Goal: Transaction & Acquisition: Obtain resource

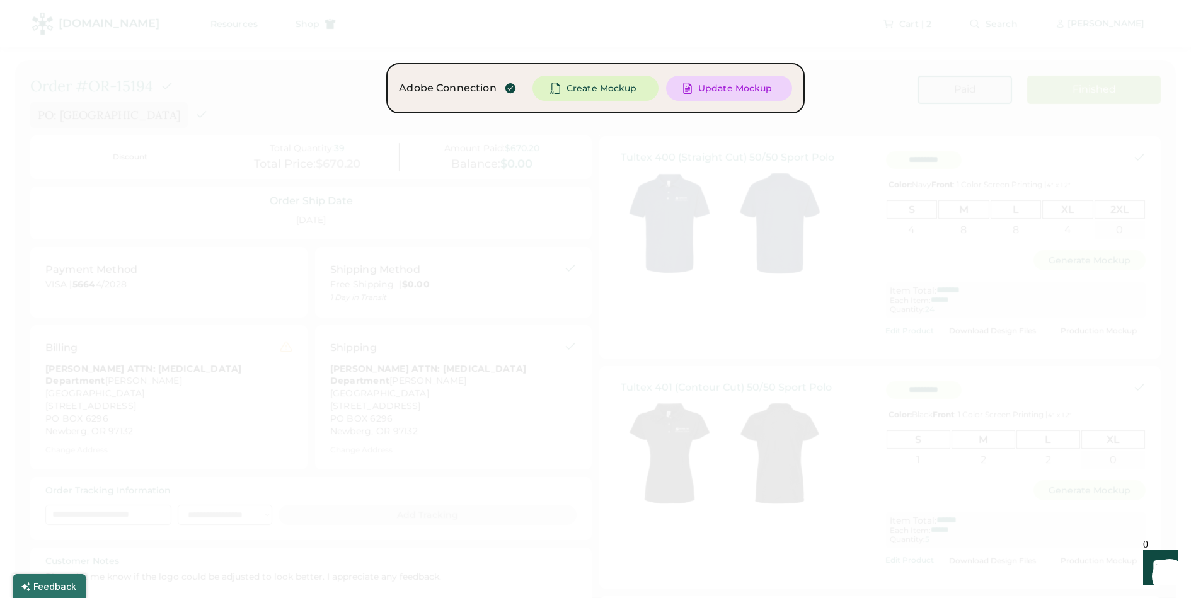
click at [260, 108] on div at bounding box center [595, 299] width 1191 height 598
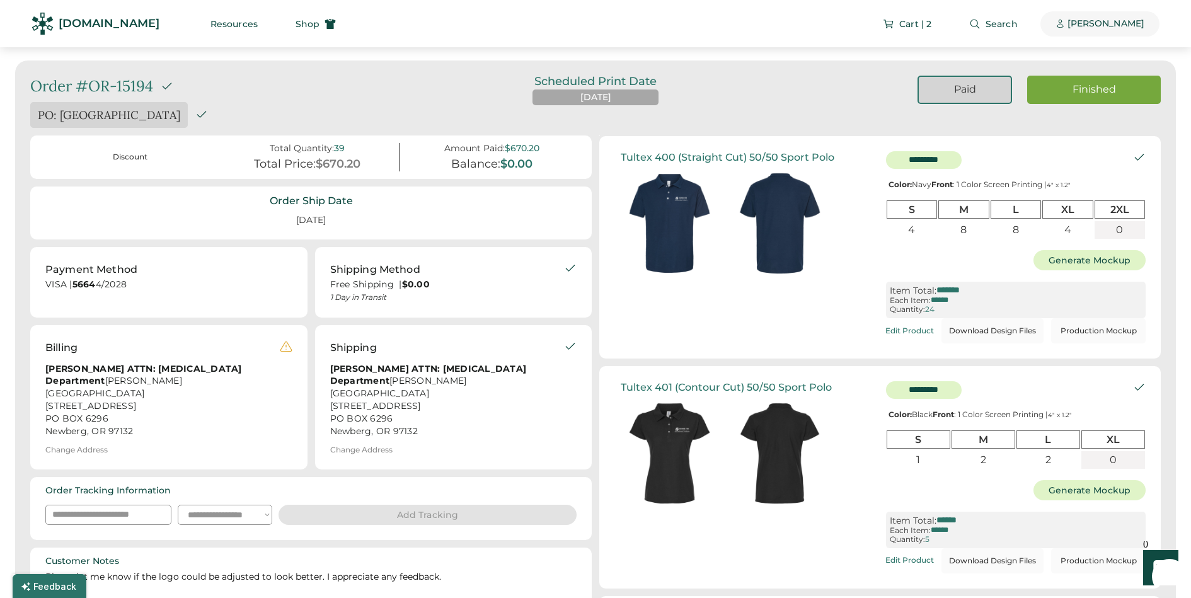
click at [1081, 26] on div "[PERSON_NAME]" at bounding box center [1106, 24] width 77 height 13
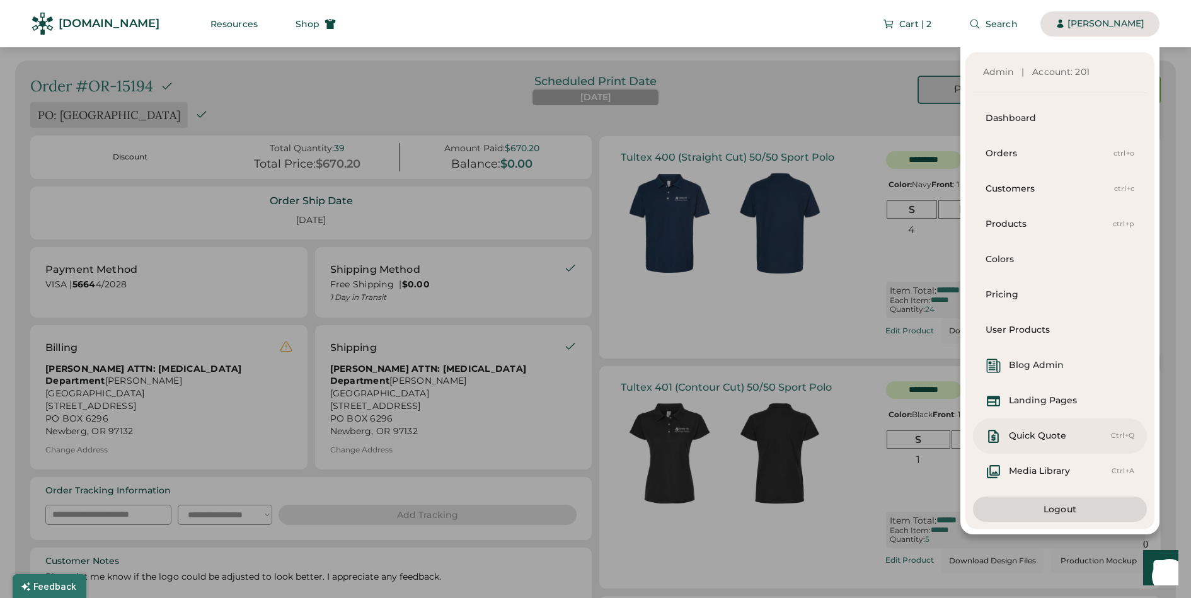
click at [1053, 438] on div "Quick Quote" at bounding box center [1037, 436] width 57 height 13
select select "*******"
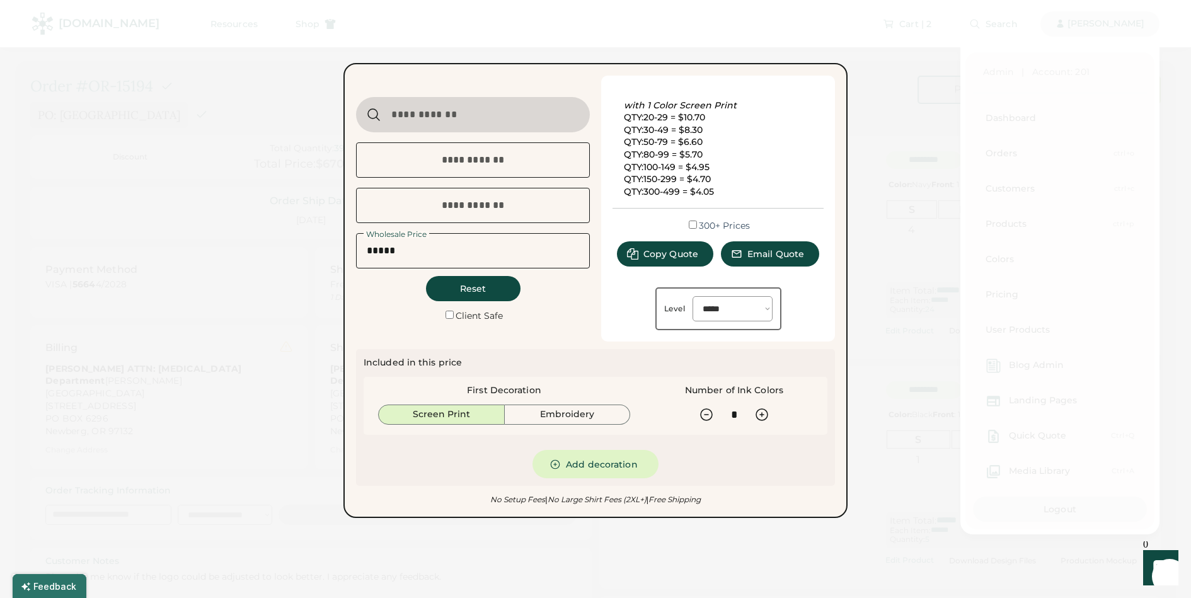
click at [508, 120] on input "input" at bounding box center [473, 114] width 234 height 35
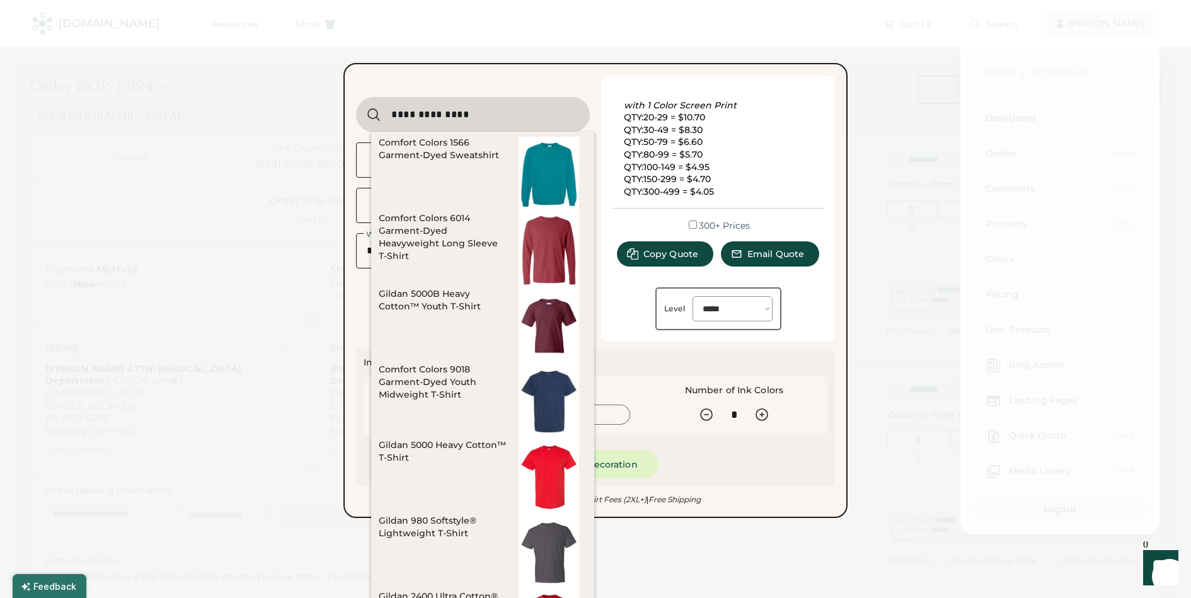
click at [480, 116] on input "input" at bounding box center [473, 114] width 234 height 35
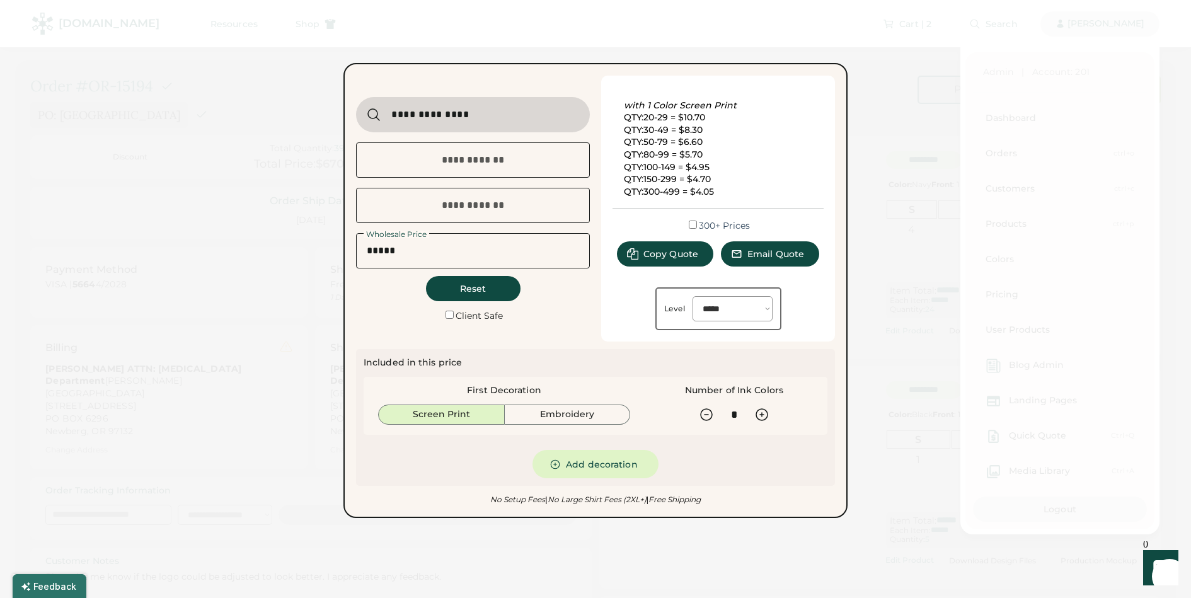
click at [503, 117] on input "input" at bounding box center [473, 114] width 234 height 35
type input "**********"
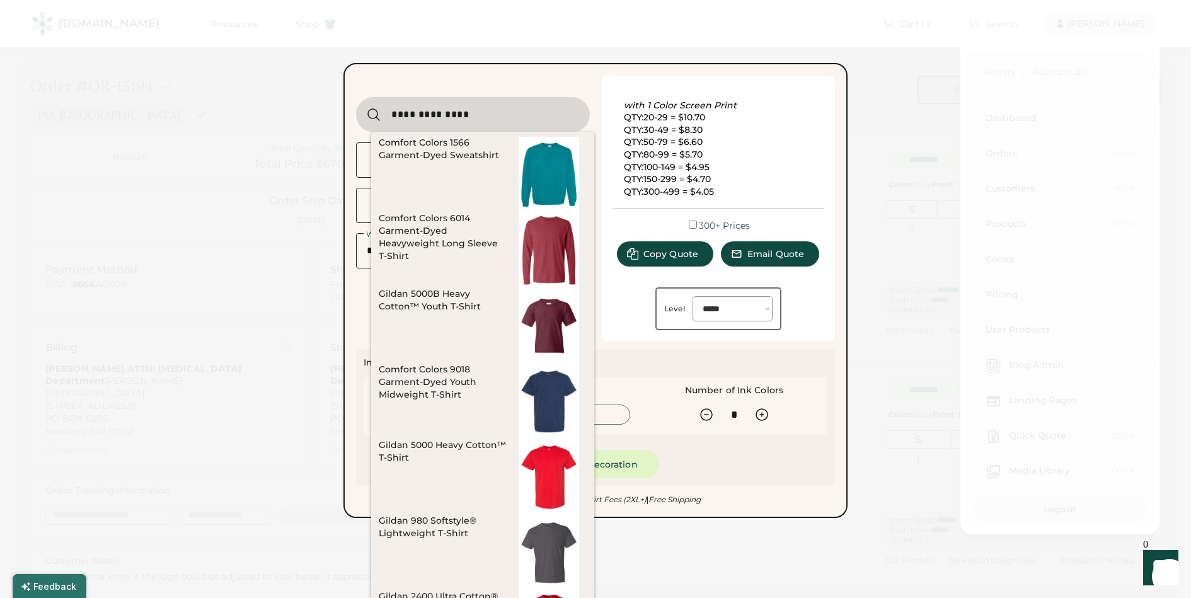
click at [903, 136] on div at bounding box center [595, 299] width 1191 height 598
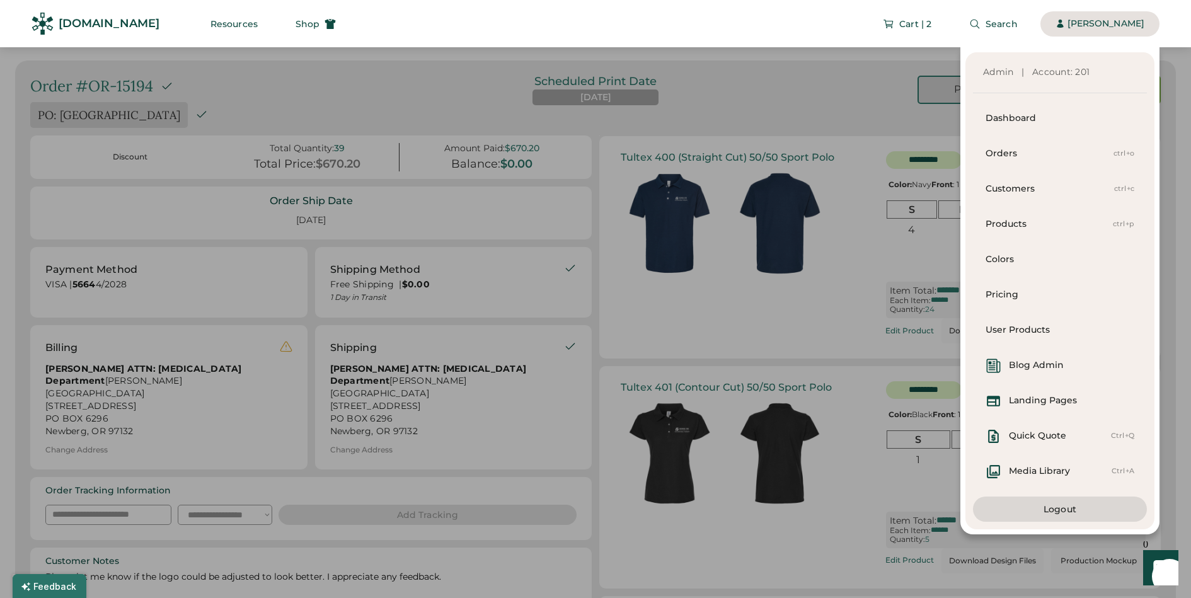
drag, startPoint x: 895, startPoint y: 69, endPoint x: 1010, endPoint y: 16, distance: 126.4
click at [902, 64] on div "Admin | Account: 201 Dashboard Orders ctrl+o Customers ctrl+c Products ctrl+p C…" at bounding box center [580, 290] width 1160 height 487
click at [1002, 28] on span "Search" at bounding box center [1002, 24] width 32 height 9
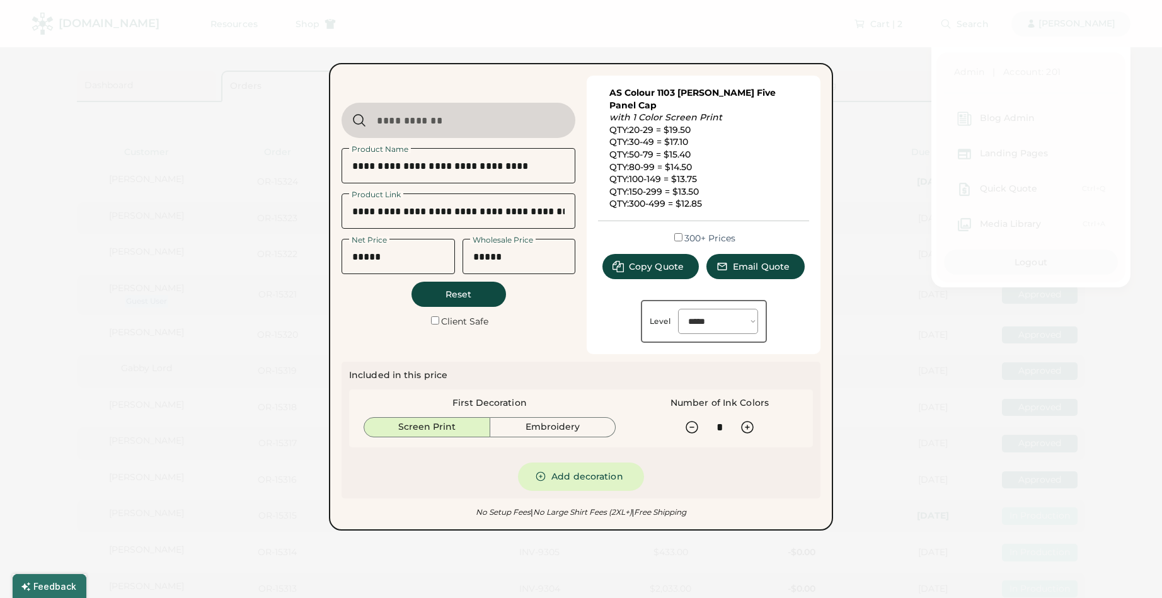
select select "*******"
click at [293, 120] on div at bounding box center [581, 299] width 1162 height 598
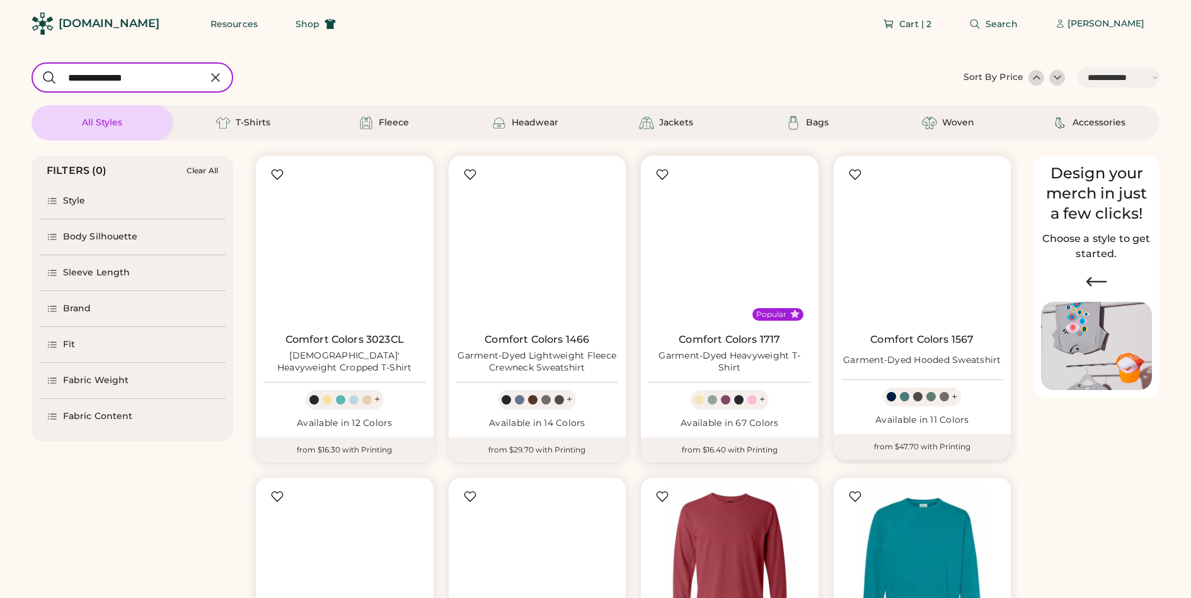
select select "*****"
select select "*"
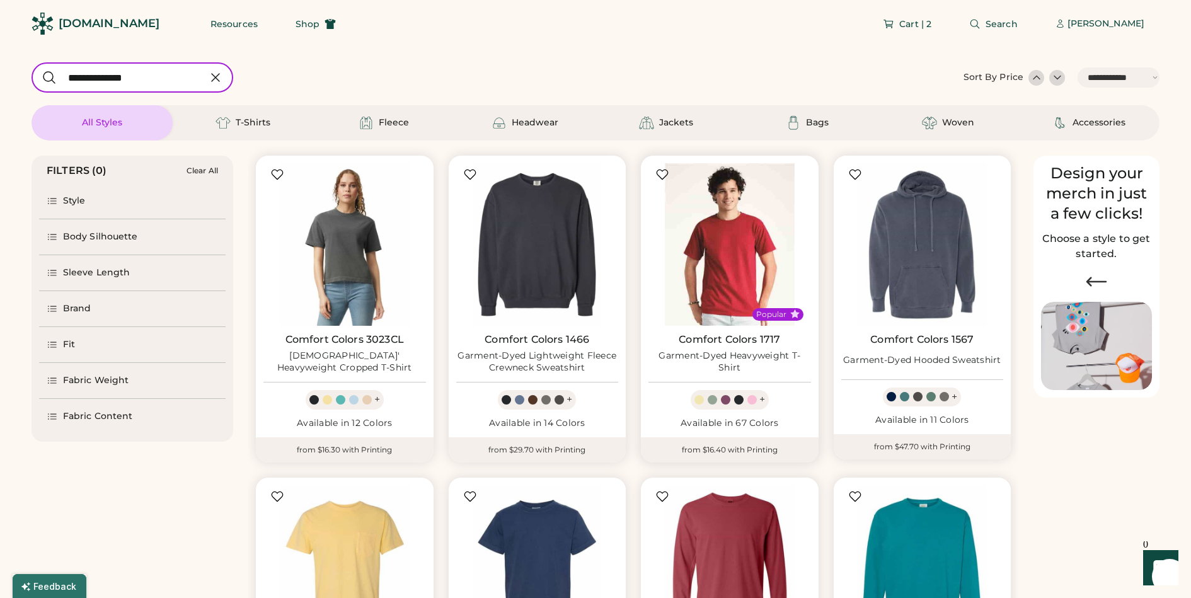
click at [736, 245] on img at bounding box center [730, 244] width 163 height 163
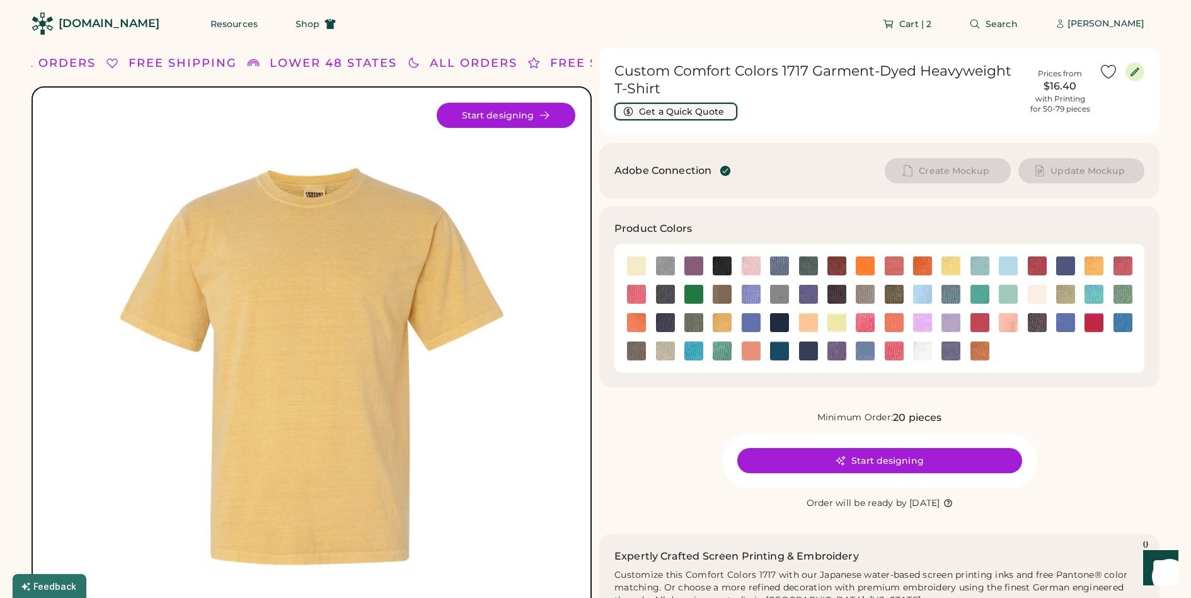
click at [654, 107] on button "Get a Quick Quote" at bounding box center [676, 112] width 123 height 18
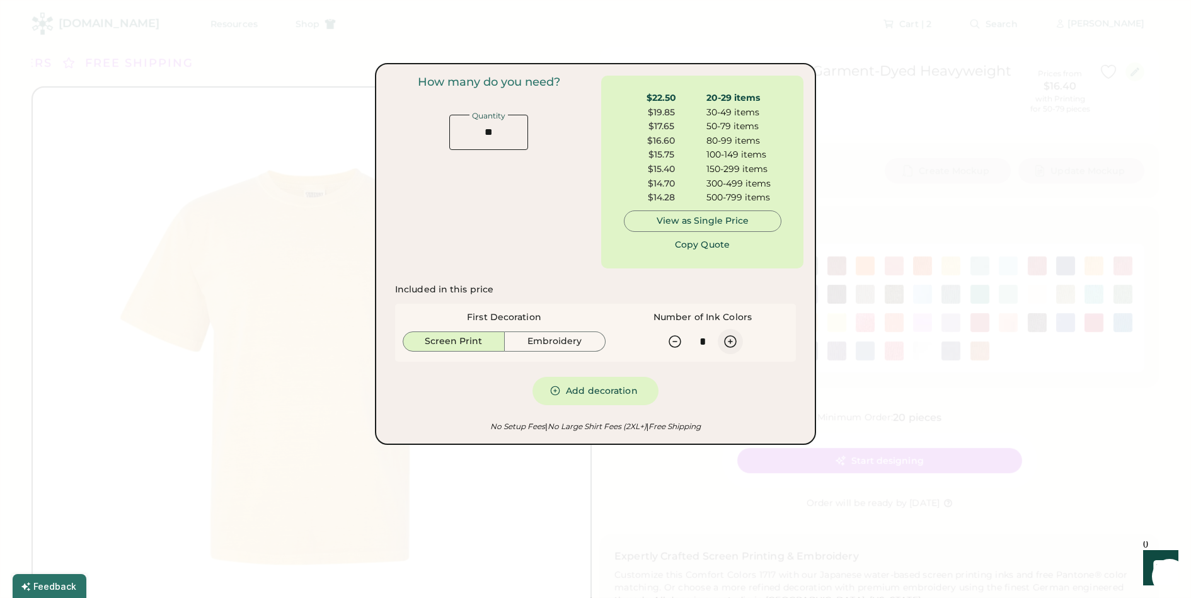
click at [733, 341] on icon at bounding box center [730, 341] width 15 height 15
click at [678, 340] on icon at bounding box center [675, 341] width 15 height 15
type input "*"
click at [605, 398] on button "Add decoration" at bounding box center [596, 391] width 126 height 28
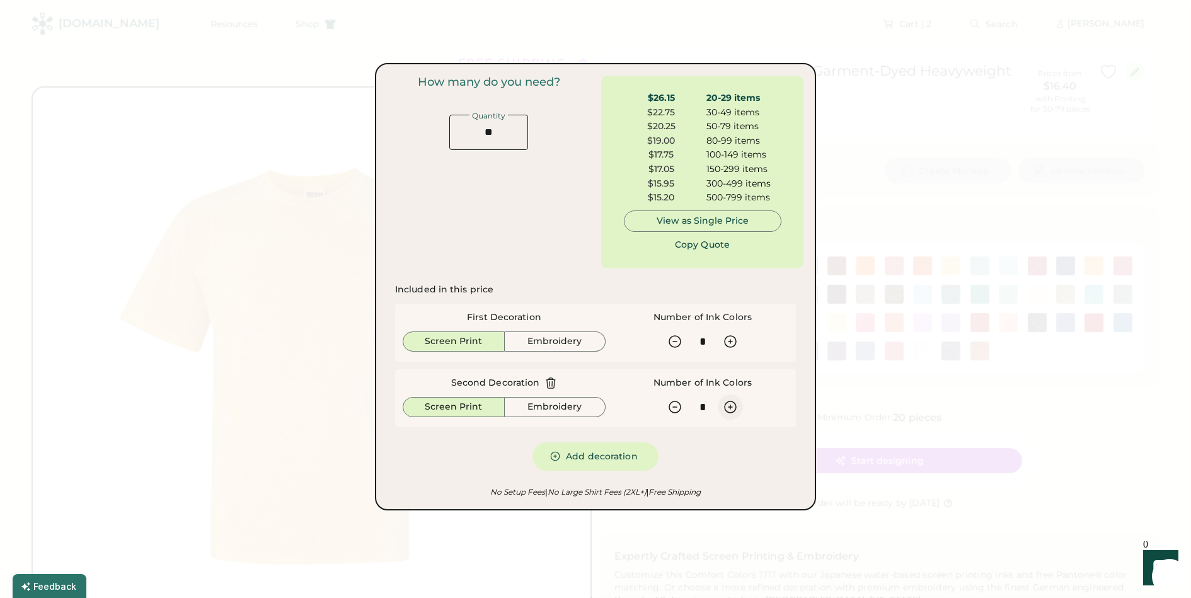
click at [729, 405] on icon at bounding box center [730, 407] width 15 height 15
type input "*"
click at [719, 246] on button "Copy Quote" at bounding box center [703, 244] width 95 height 25
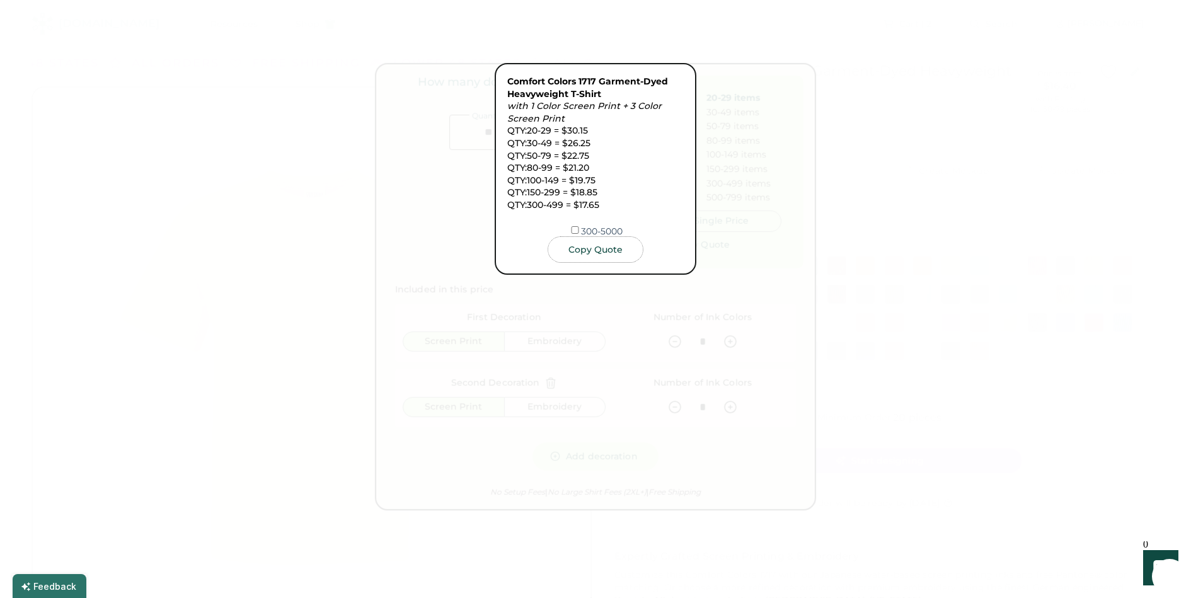
click at [478, 461] on div at bounding box center [595, 299] width 1191 height 598
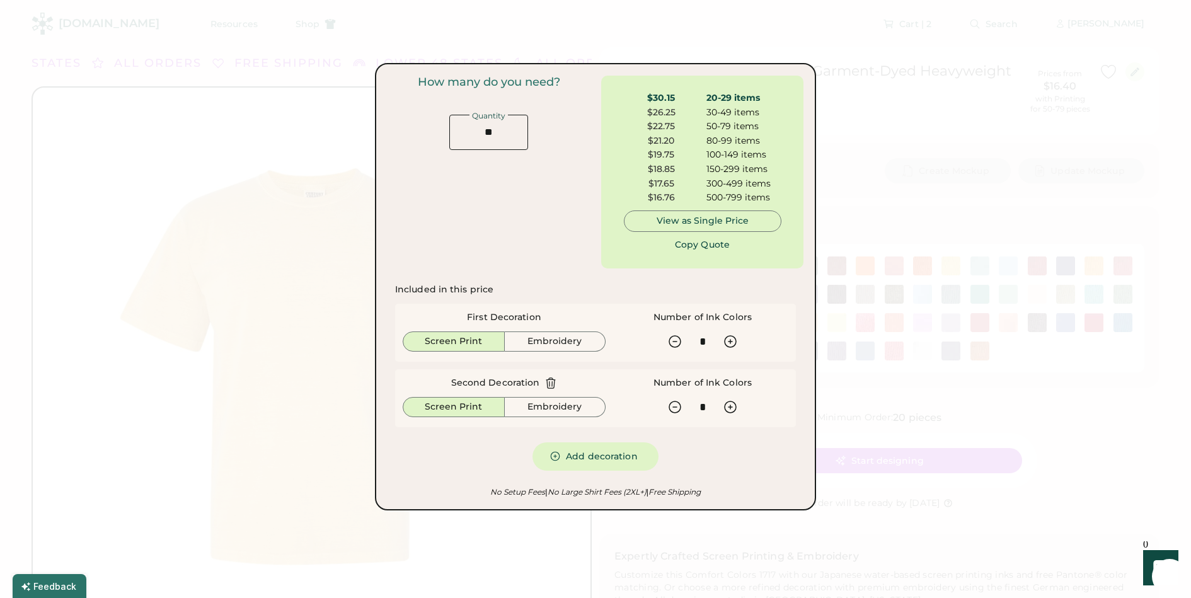
click at [427, 568] on div at bounding box center [595, 299] width 1191 height 598
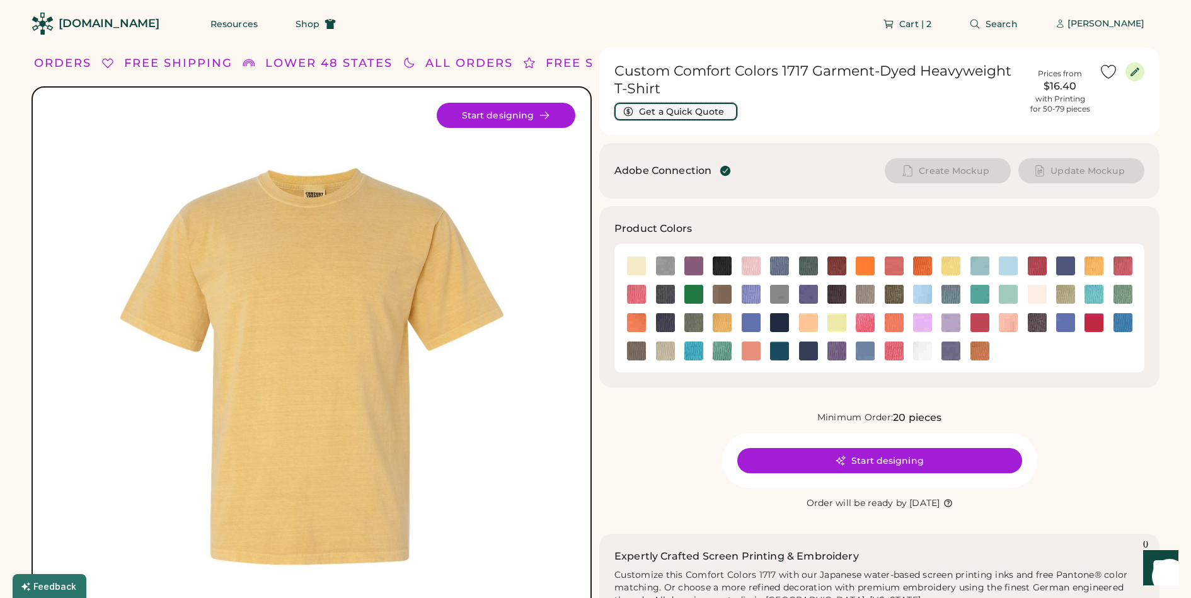
click at [685, 111] on button "Get a Quick Quote" at bounding box center [676, 112] width 123 height 18
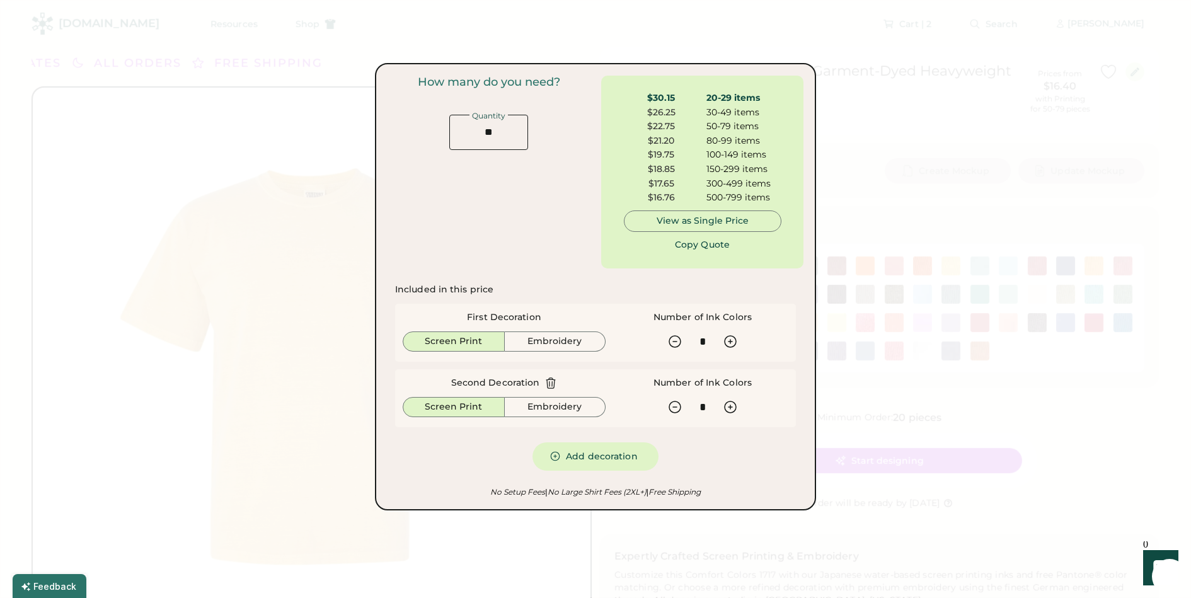
click at [944, 425] on div at bounding box center [595, 299] width 1191 height 598
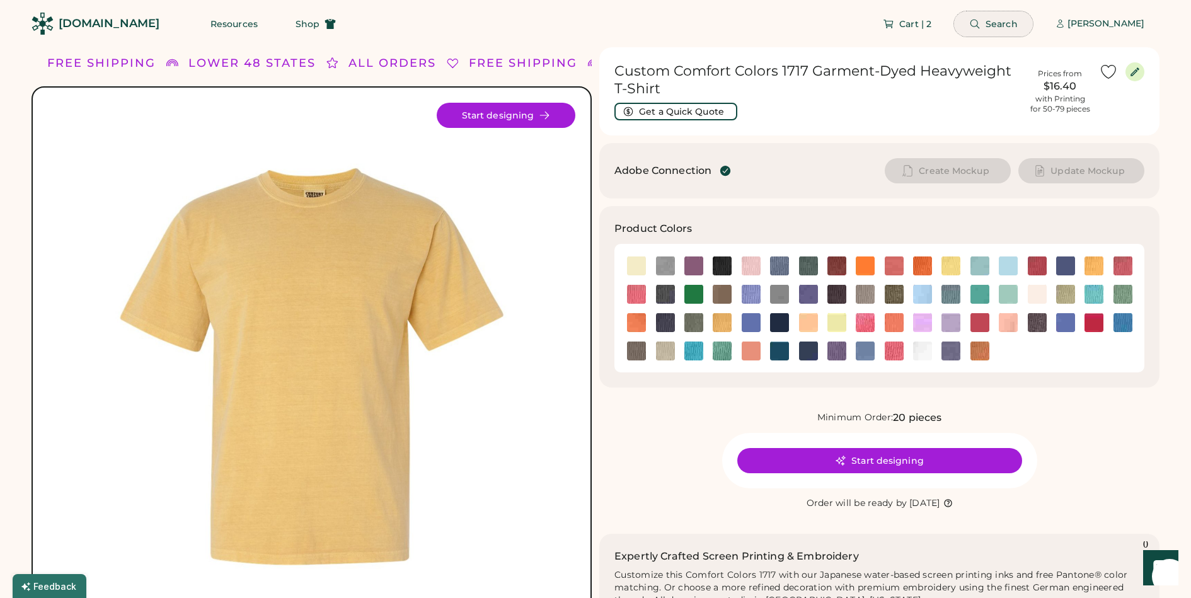
drag, startPoint x: 1000, startPoint y: 25, endPoint x: 992, endPoint y: 26, distance: 8.3
click at [1000, 25] on span "Search" at bounding box center [1002, 24] width 32 height 9
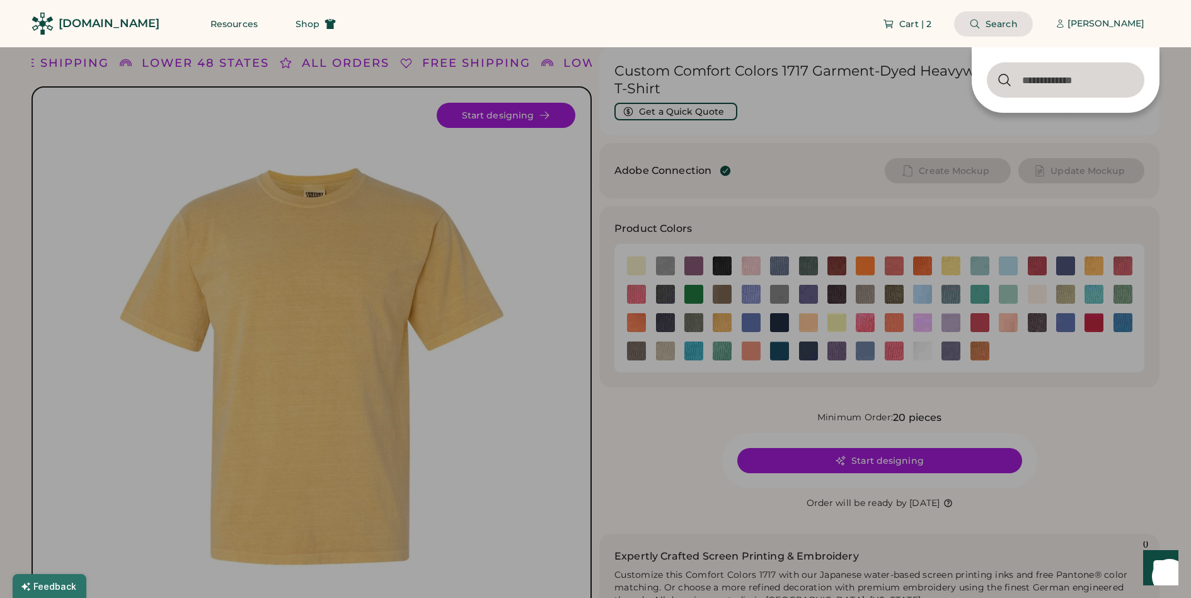
click at [1034, 81] on input "input" at bounding box center [1066, 79] width 158 height 35
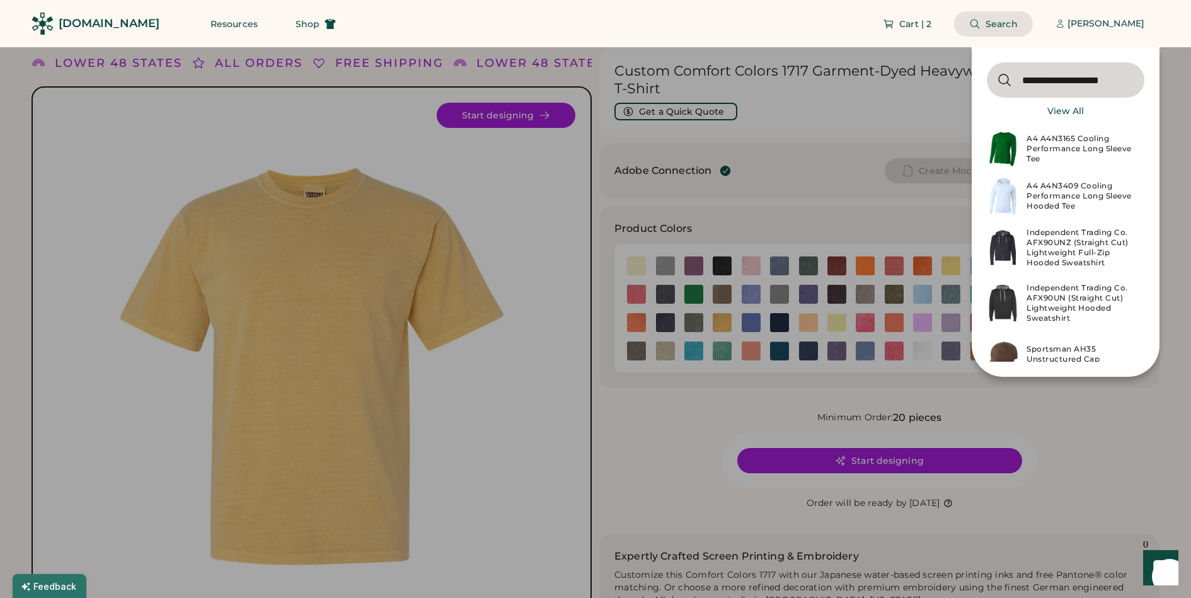
type input "**********"
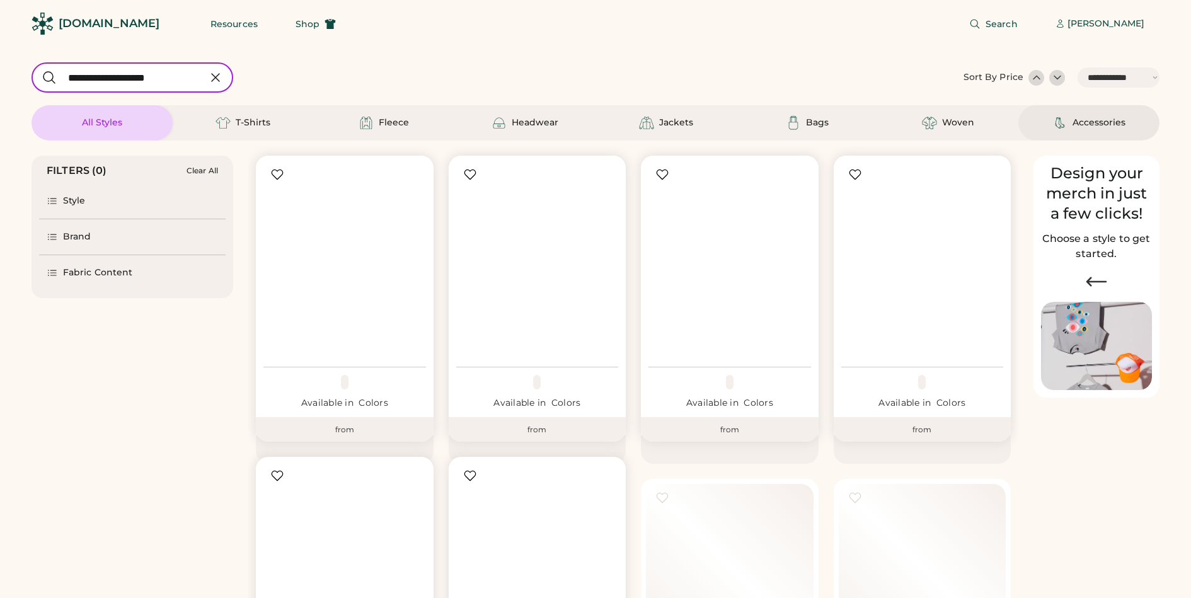
select select "*****"
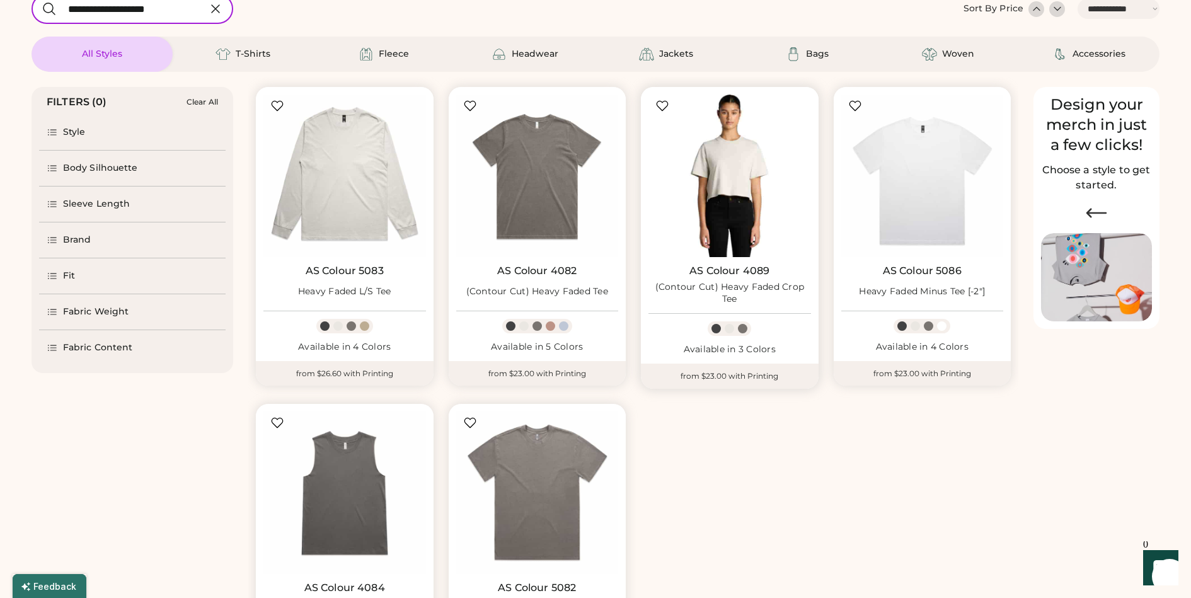
select select "*****"
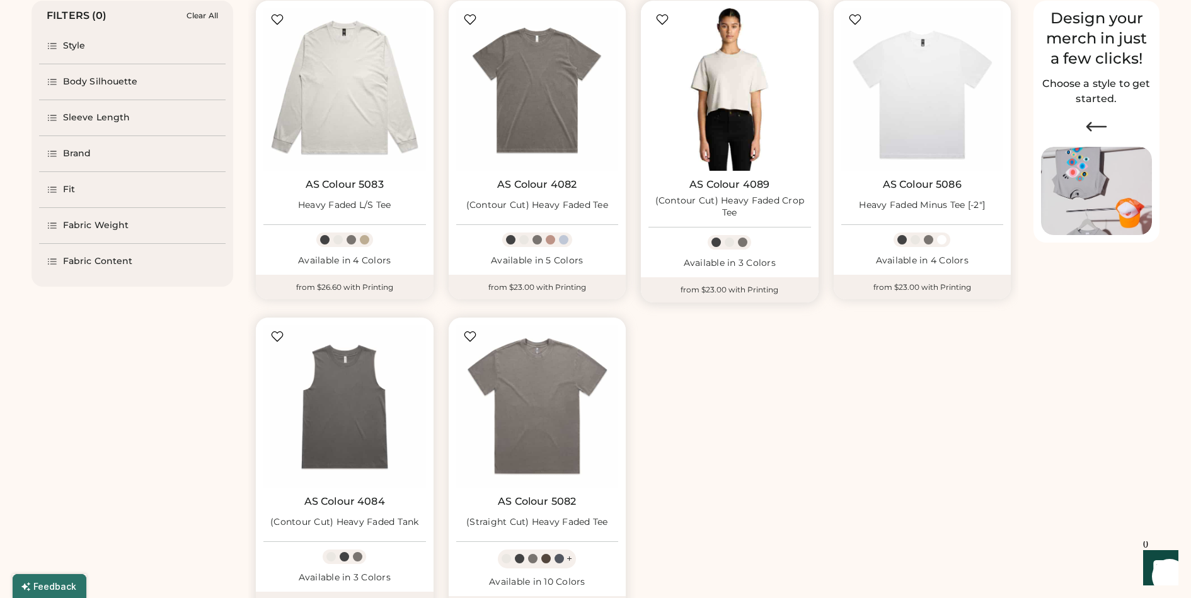
scroll to position [158, 0]
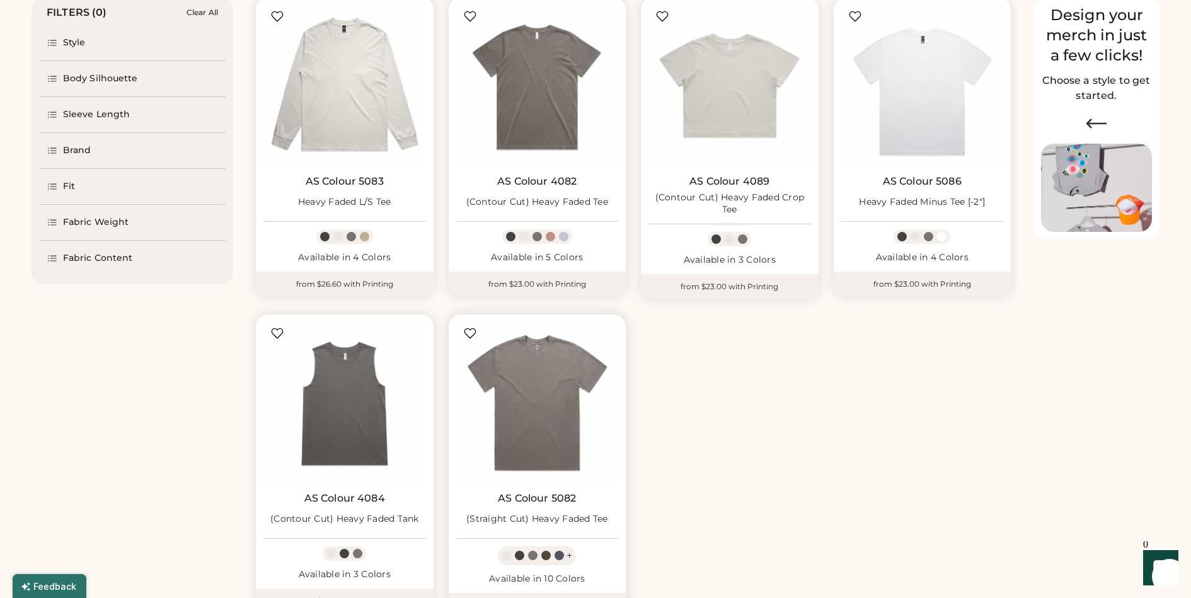
click at [562, 409] on img at bounding box center [537, 403] width 163 height 163
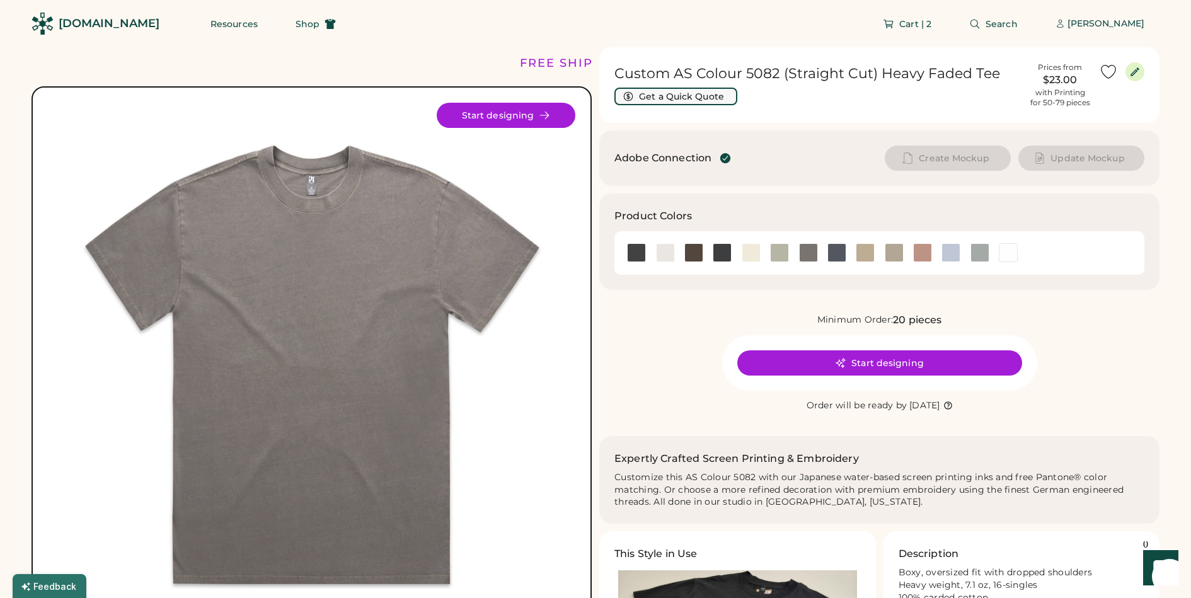
click at [702, 97] on button "Get a Quick Quote" at bounding box center [676, 97] width 123 height 18
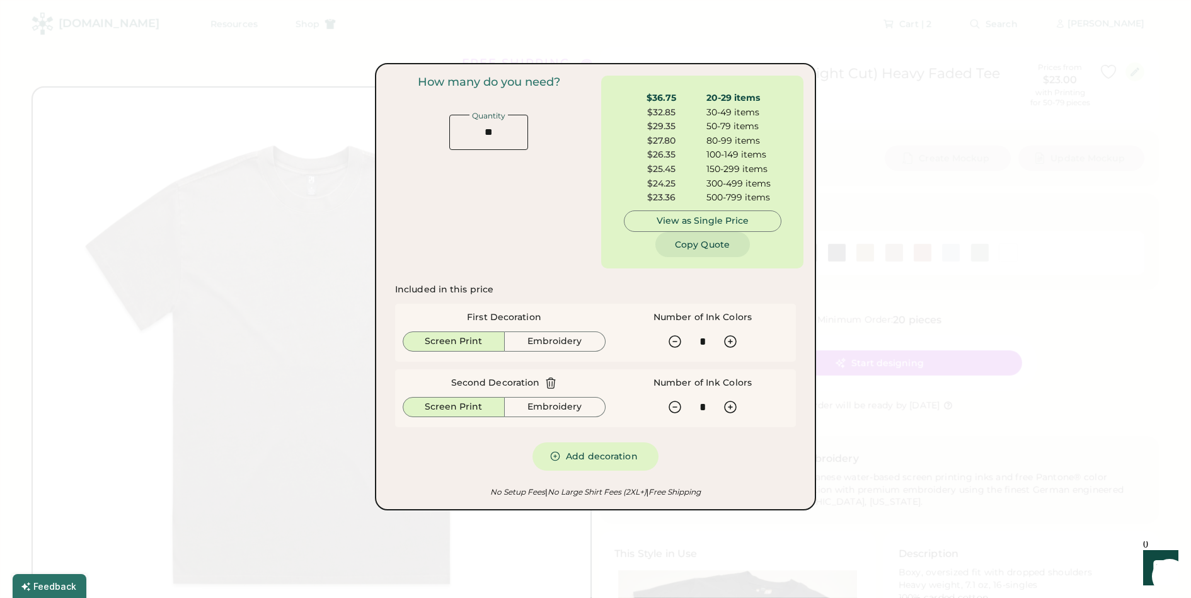
click at [714, 248] on button "Copy Quote" at bounding box center [703, 244] width 95 height 25
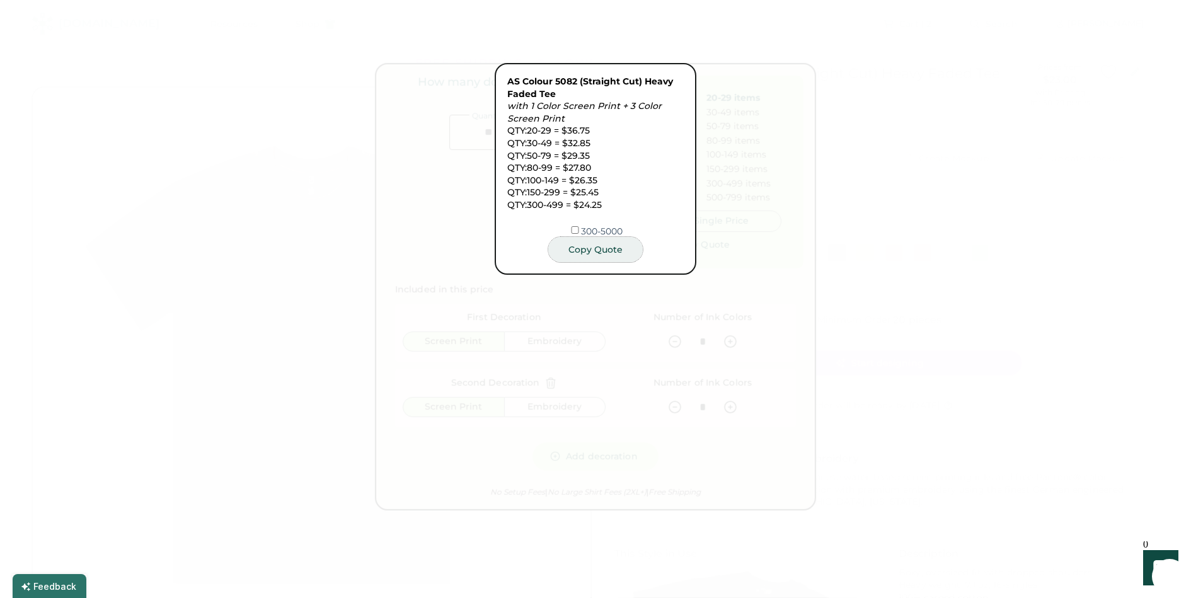
click at [593, 251] on button "Copy Quote" at bounding box center [595, 249] width 95 height 25
click at [774, 395] on div at bounding box center [595, 299] width 1191 height 598
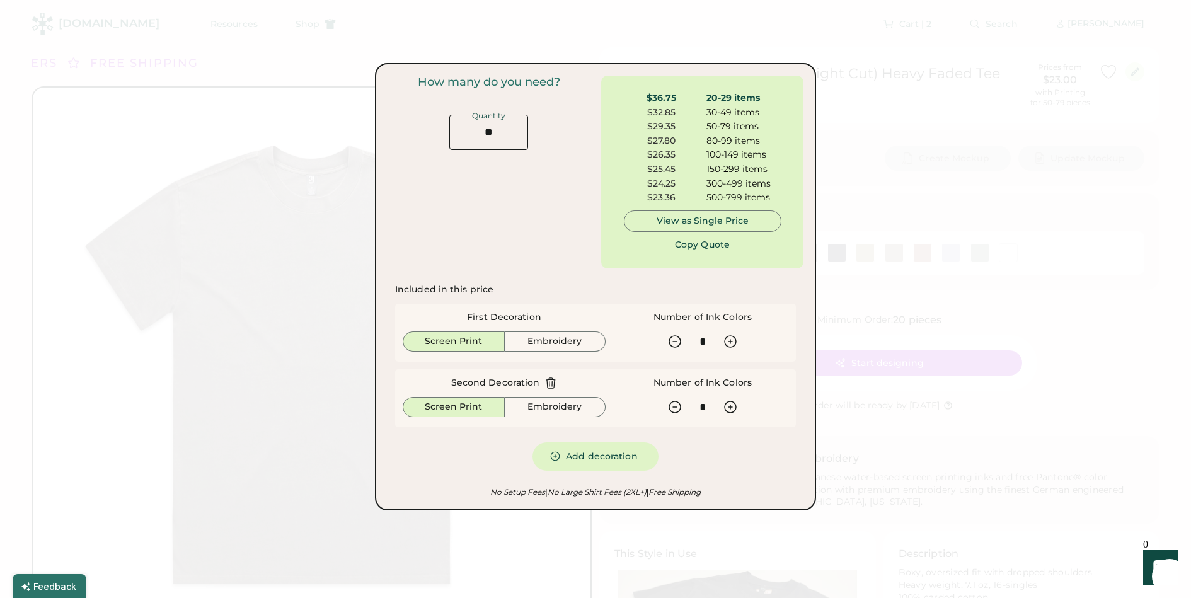
click at [855, 400] on body "FREE SHIPPING LOWER 48 STATES ALL ORDERS FREE SHIPPING LOWER 48 STATES ALL ORDE…" at bounding box center [595, 299] width 1191 height 598
click at [854, 386] on div at bounding box center [595, 299] width 1191 height 598
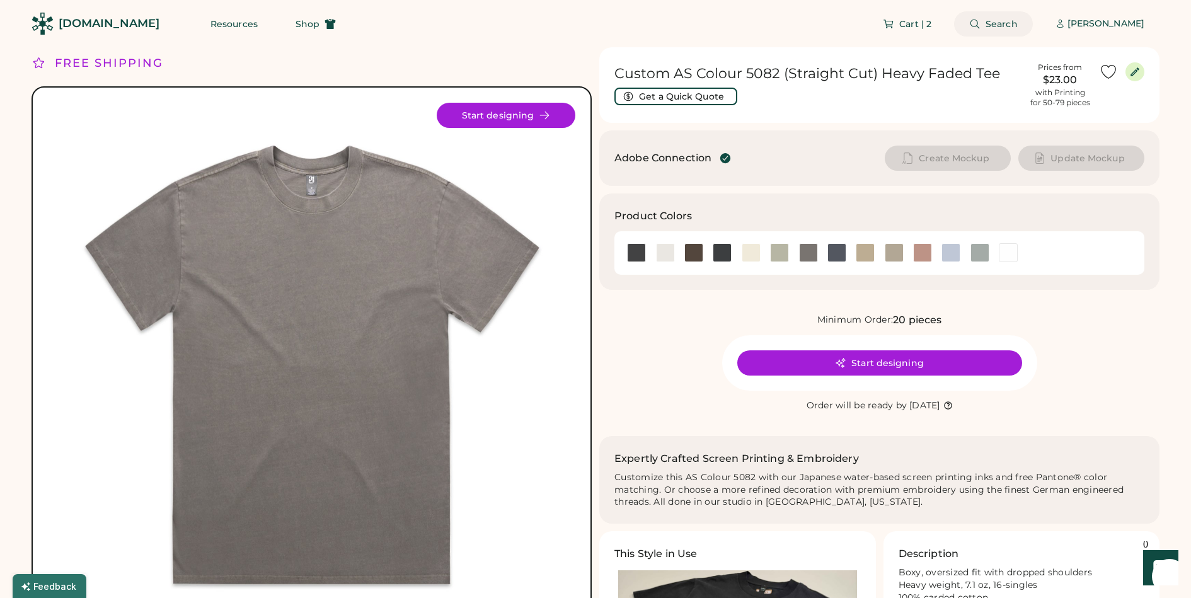
click at [987, 22] on span "Search" at bounding box center [1002, 24] width 32 height 9
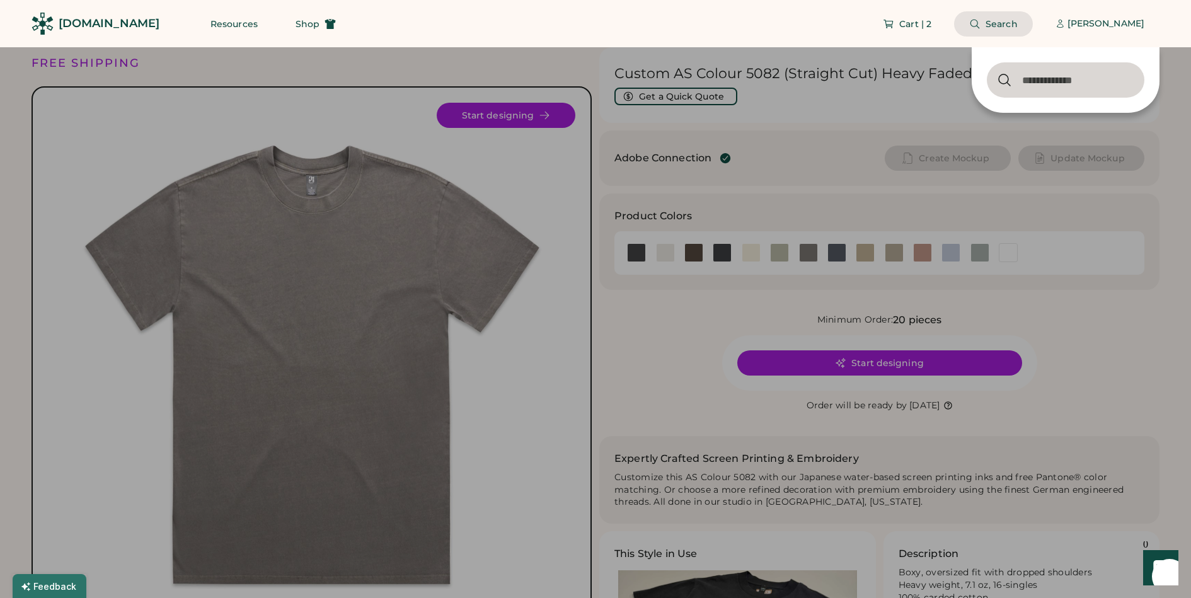
click at [1034, 85] on input "input" at bounding box center [1066, 79] width 158 height 35
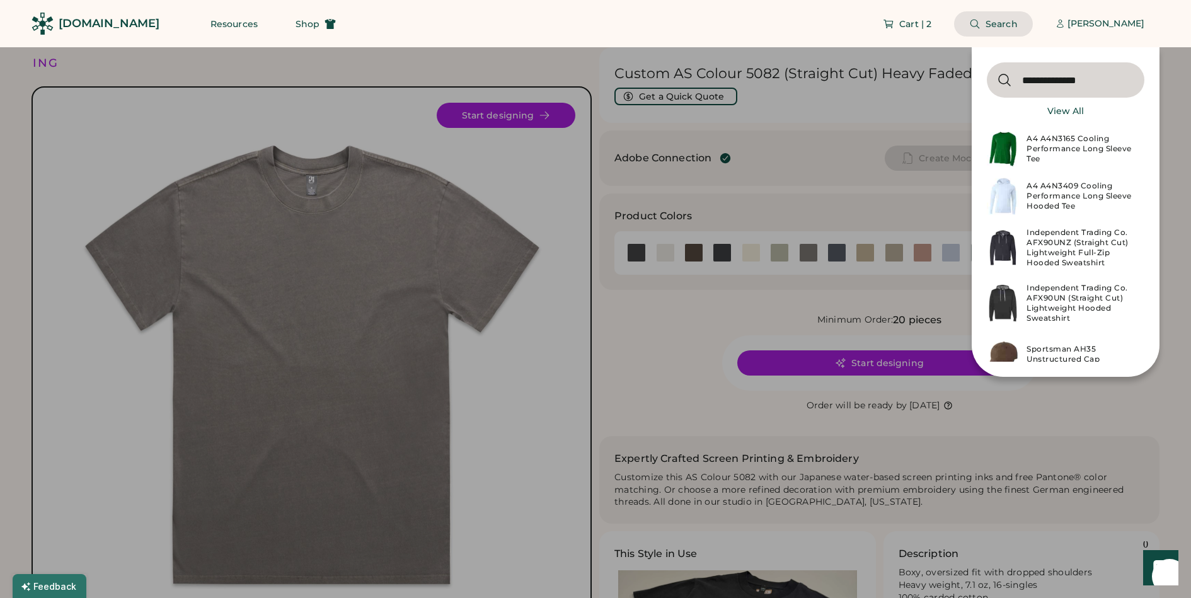
type input "**********"
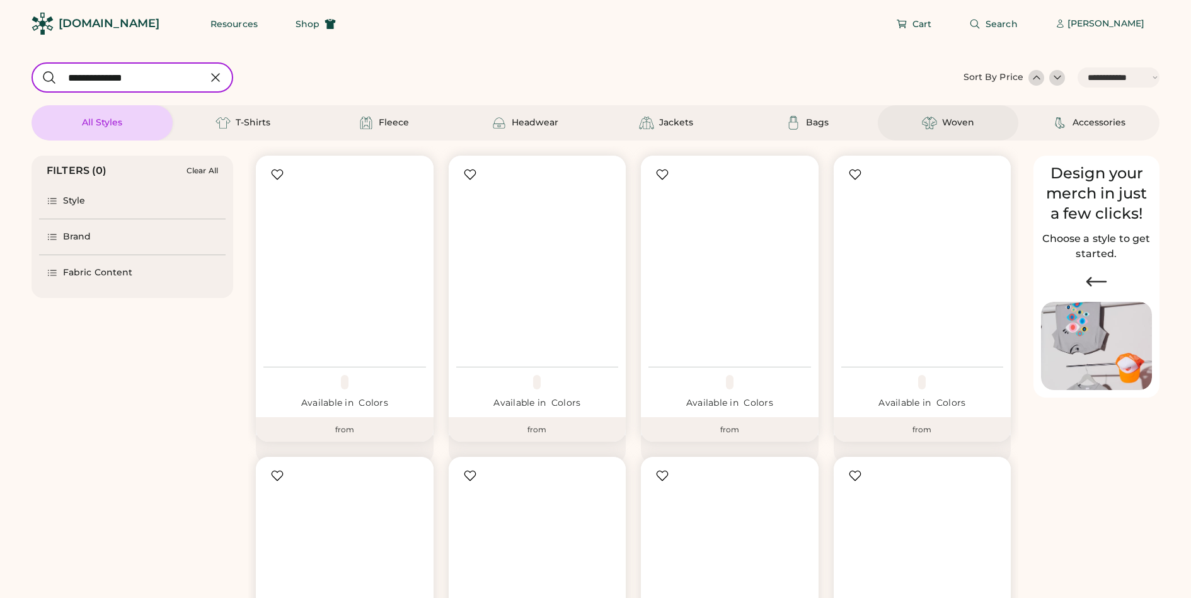
select select "*****"
select select "*"
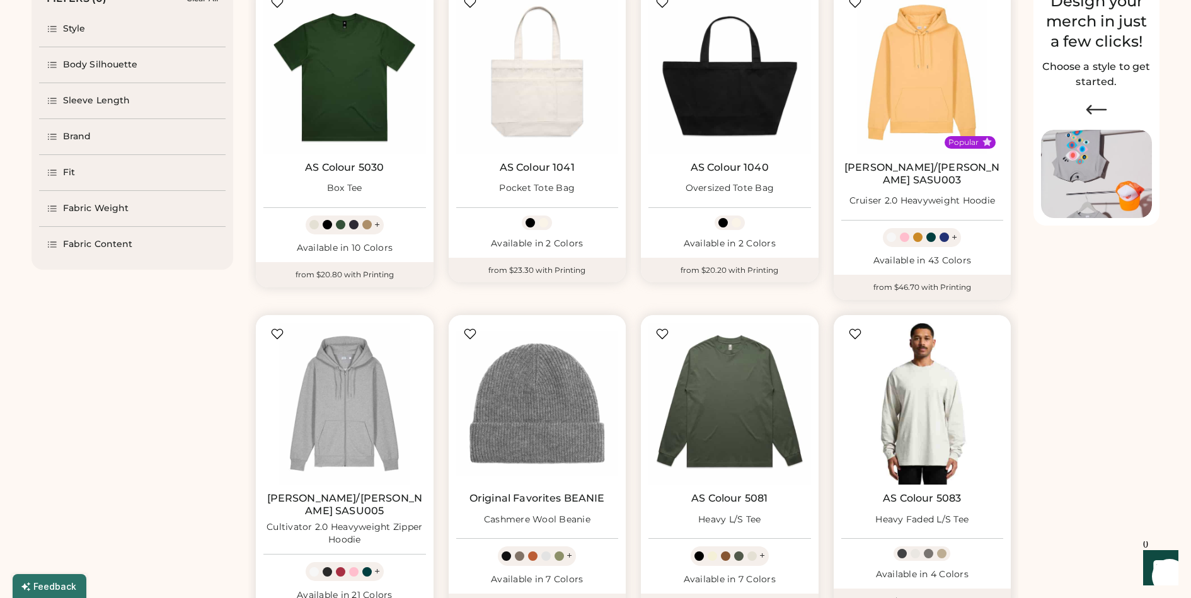
scroll to position [177, 0]
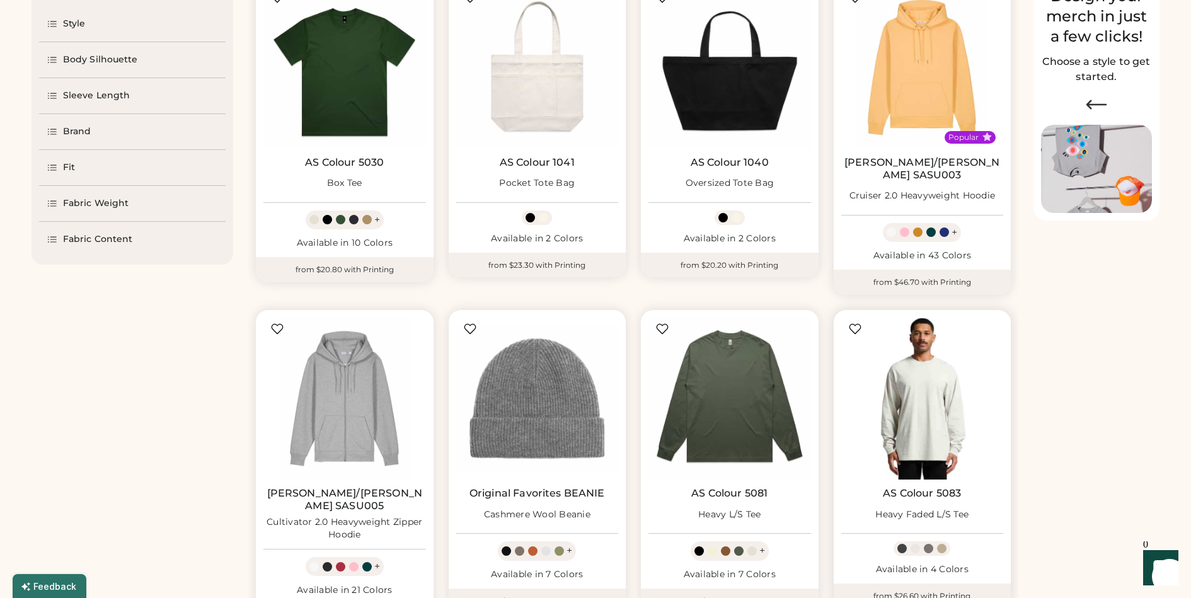
select select "*****"
select select "*"
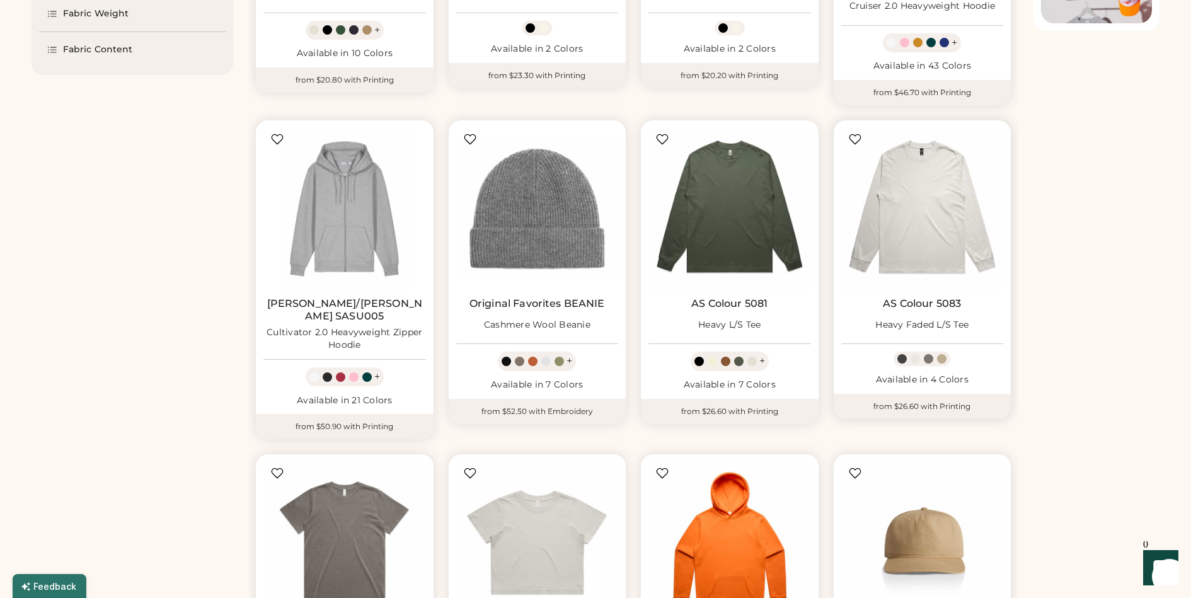
scroll to position [503, 0]
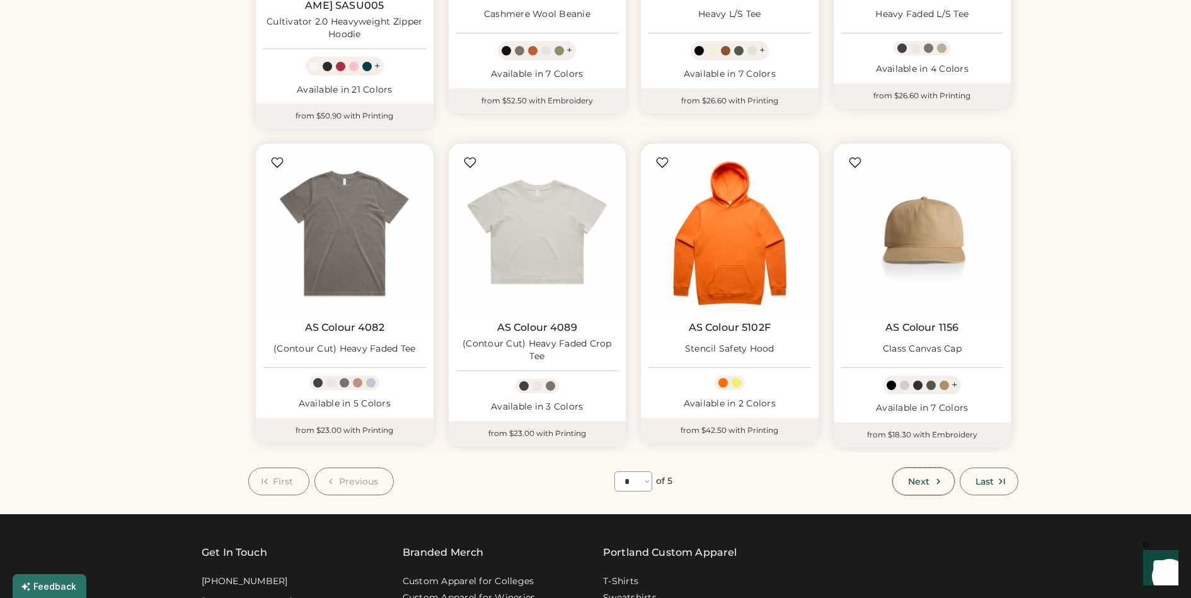
click at [934, 476] on icon at bounding box center [938, 481] width 11 height 11
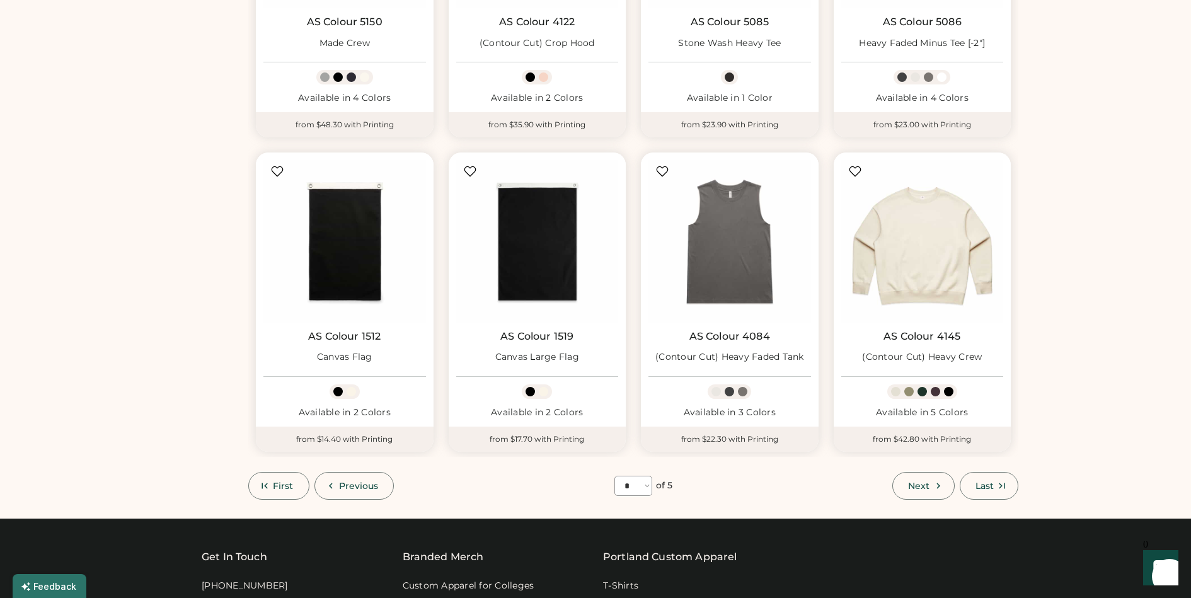
scroll to position [639, 0]
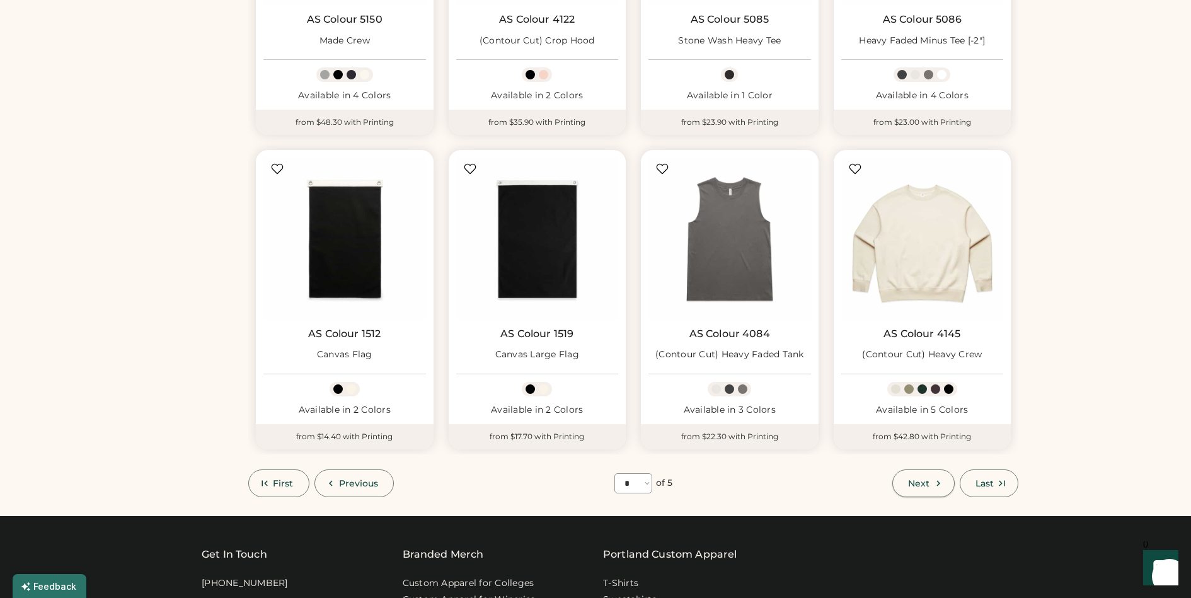
click at [923, 481] on span "Next" at bounding box center [918, 483] width 21 height 9
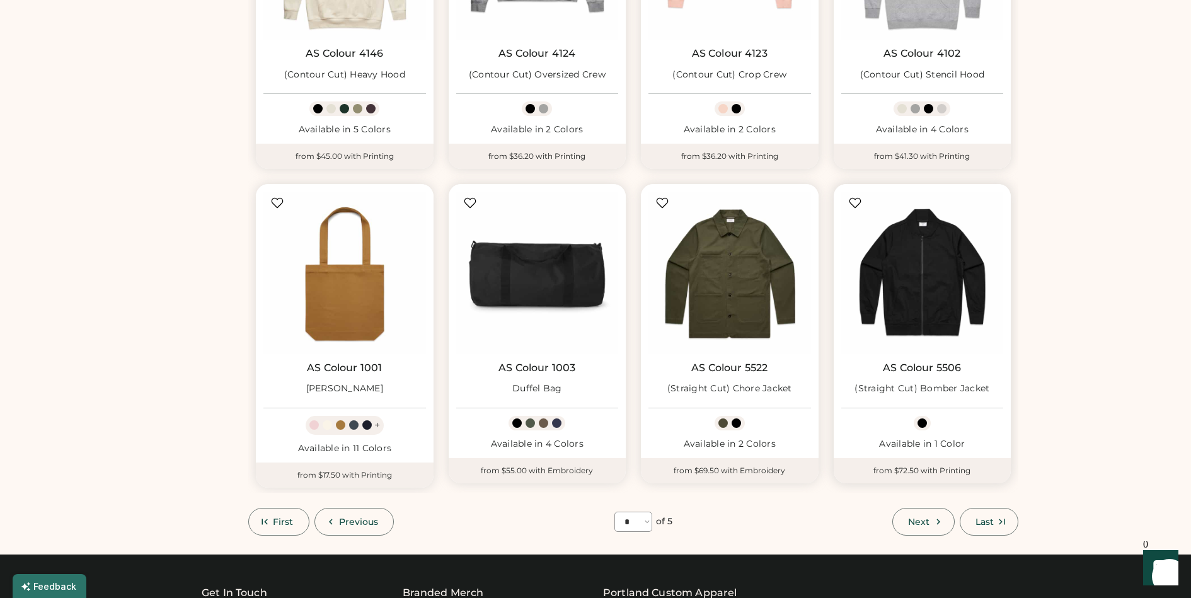
scroll to position [702, 0]
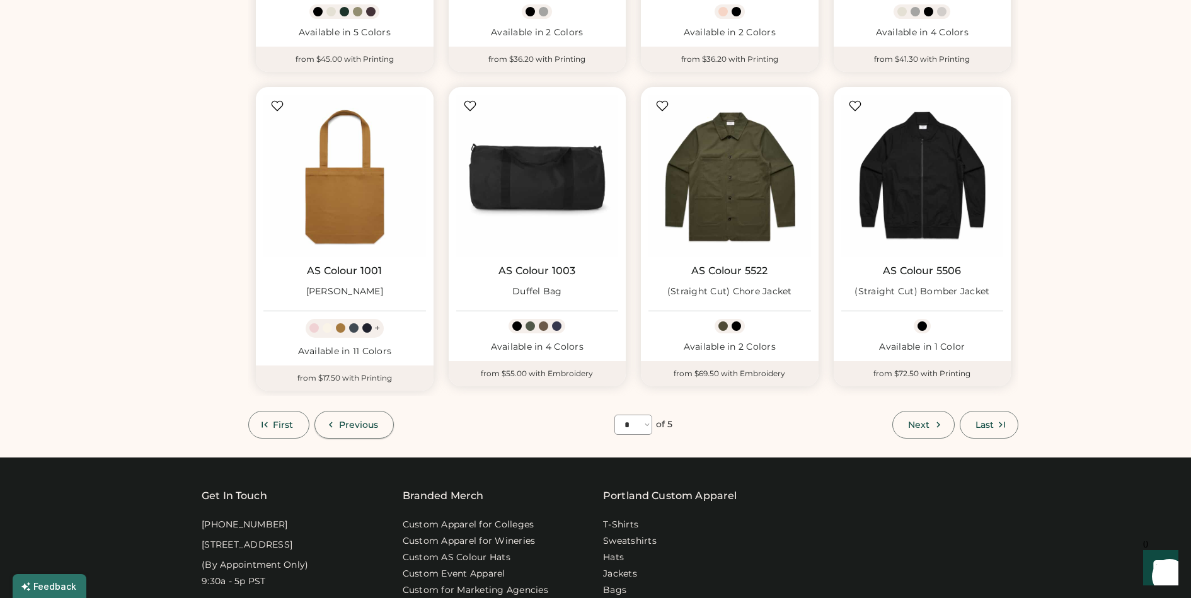
click at [345, 423] on span "Previous" at bounding box center [359, 424] width 40 height 9
select select "*"
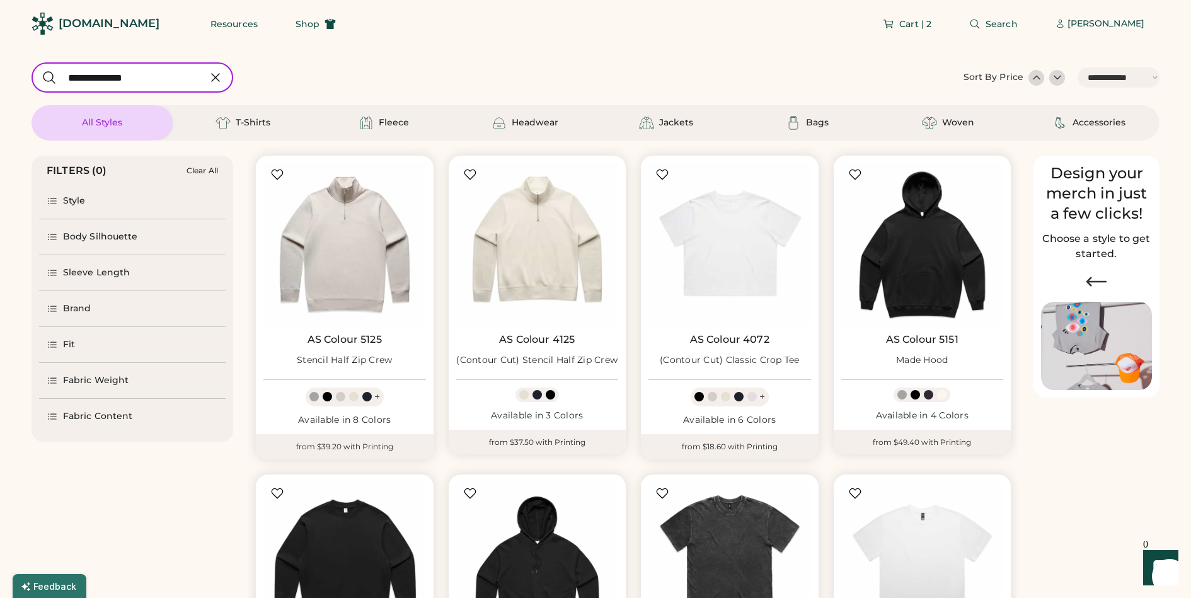
click at [167, 74] on input "input" at bounding box center [133, 77] width 202 height 30
type input "**********"
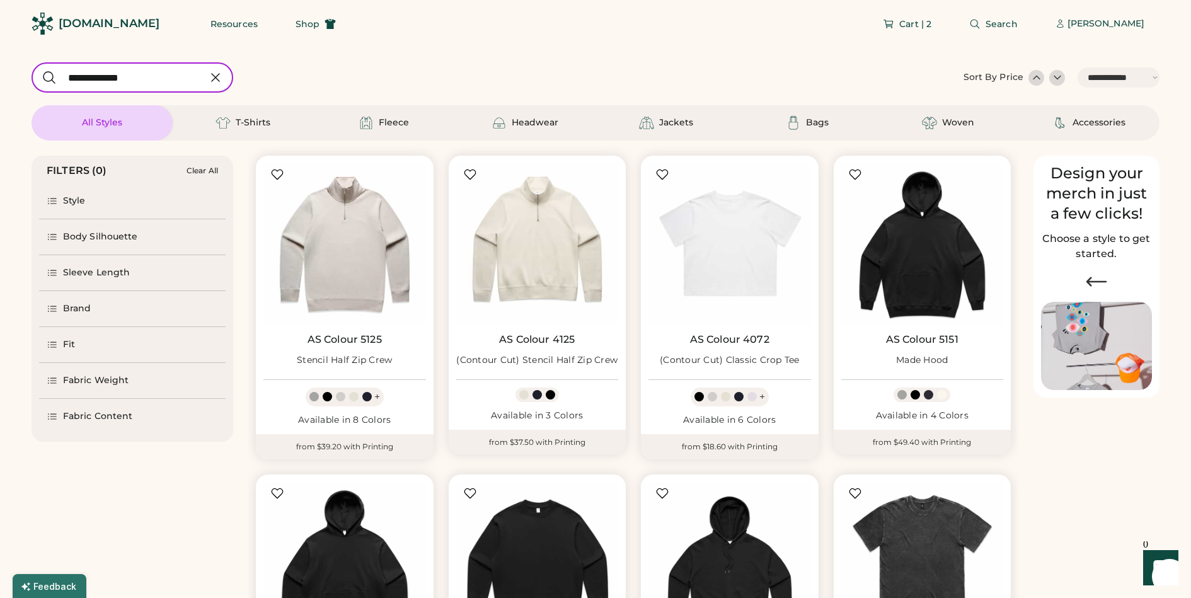
select select "*"
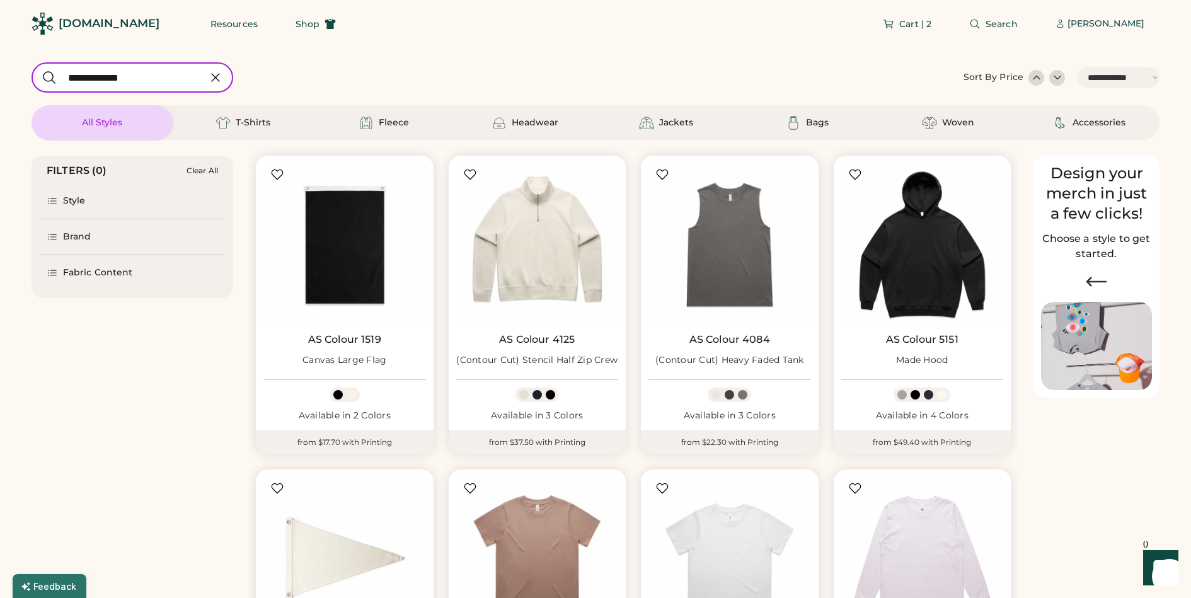
click at [0, 72] on html "**********" at bounding box center [595, 299] width 1191 height 598
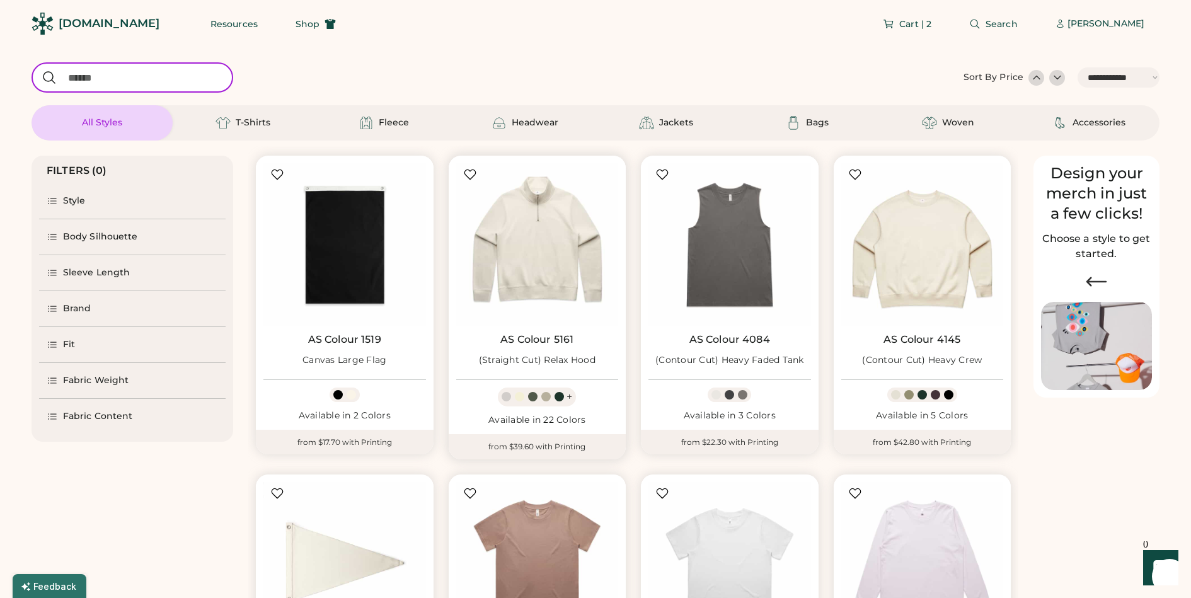
select select "*"
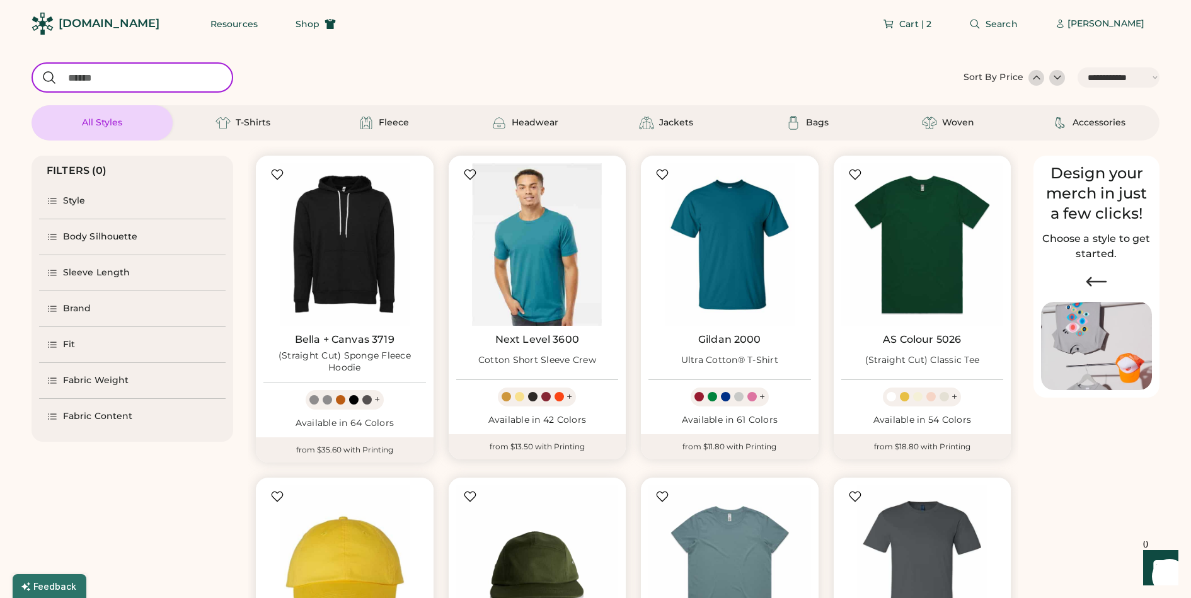
type input "*"
select select "*"
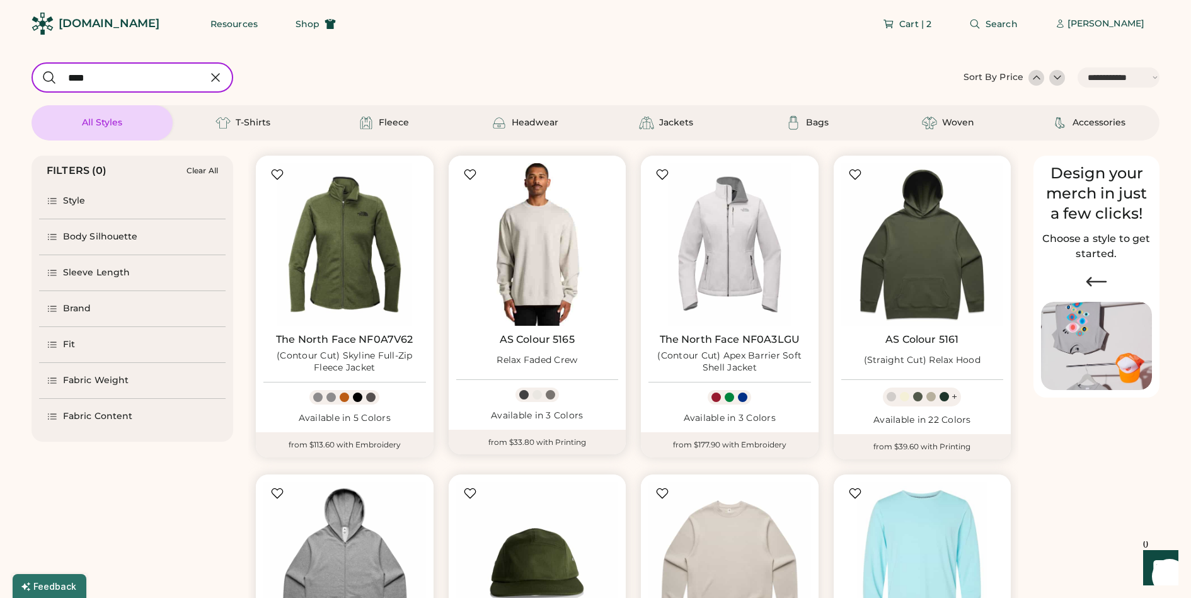
type input "****"
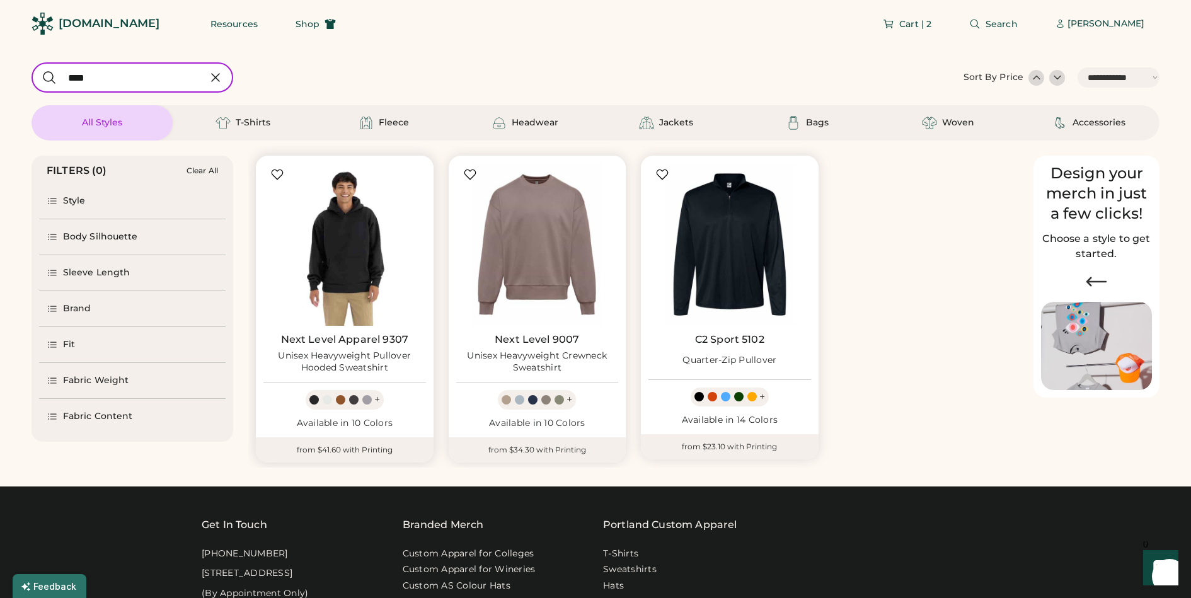
click at [356, 233] on img at bounding box center [345, 244] width 163 height 163
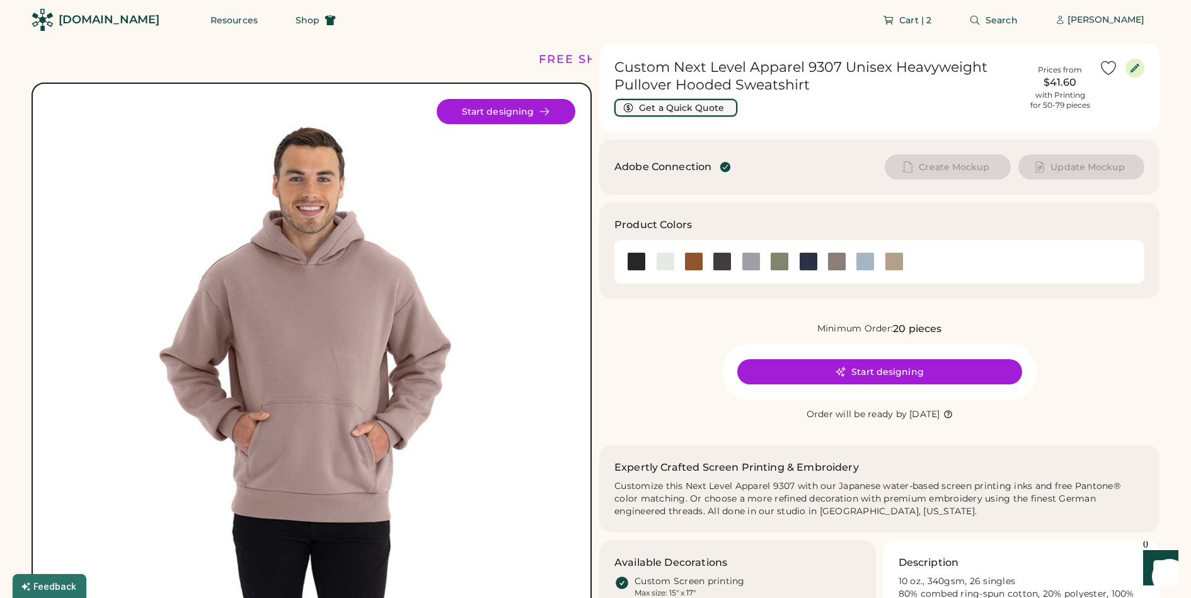
click at [693, 112] on button "Get a Quick Quote" at bounding box center [676, 108] width 123 height 18
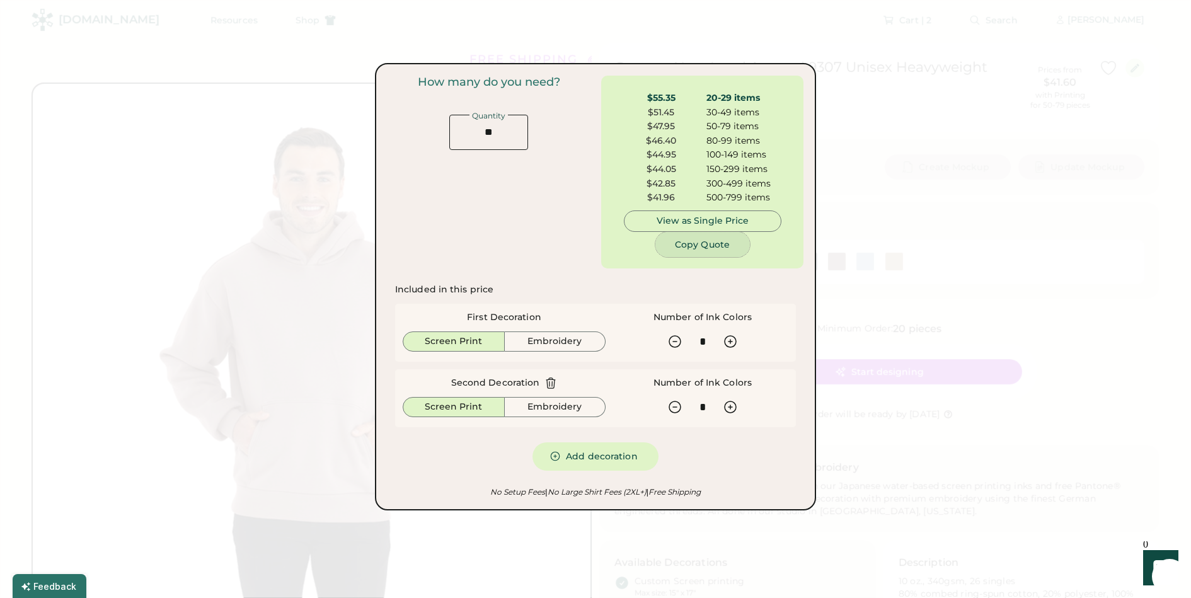
click at [687, 244] on button "Copy Quote" at bounding box center [703, 244] width 95 height 25
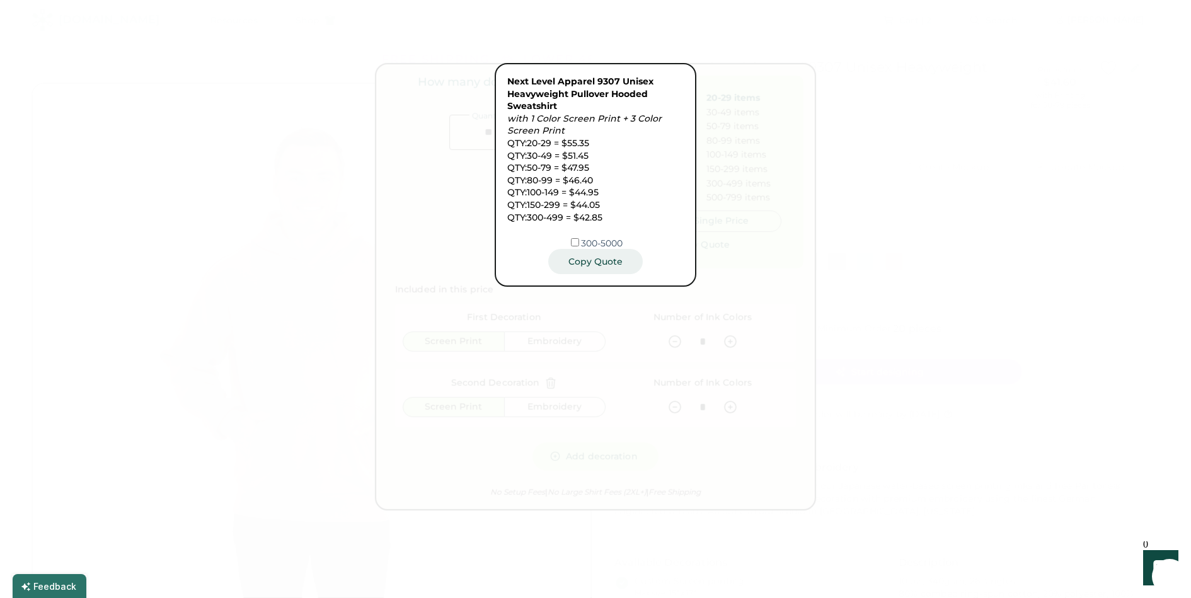
click at [591, 262] on button "Copy Quote" at bounding box center [595, 261] width 95 height 25
click at [313, 395] on div at bounding box center [595, 299] width 1191 height 598
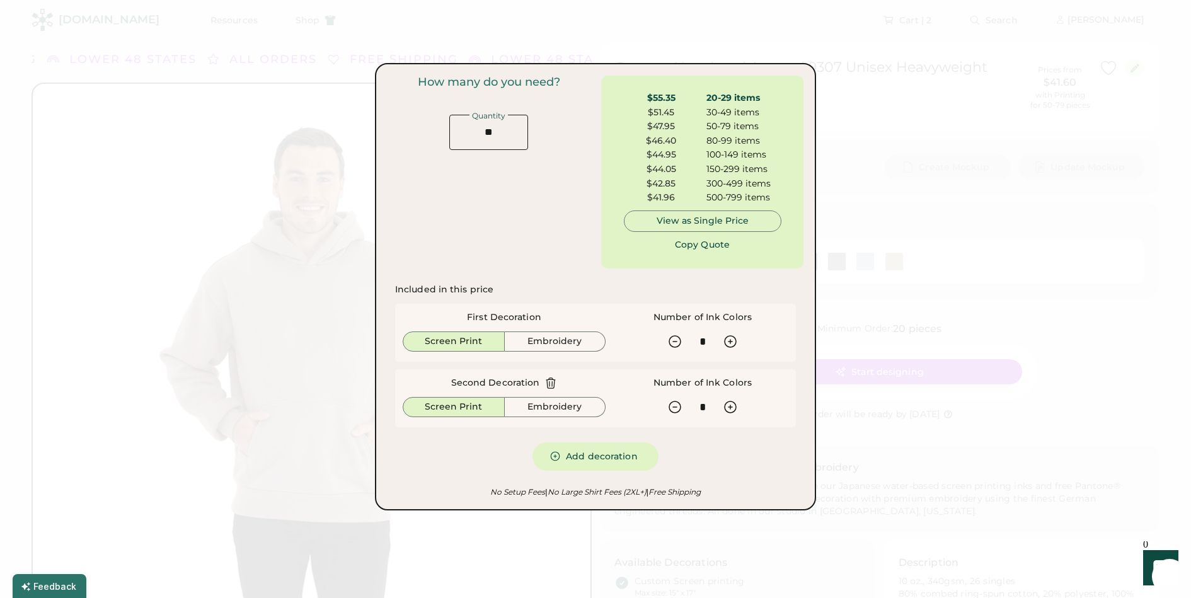
click at [349, 501] on div at bounding box center [595, 299] width 1191 height 598
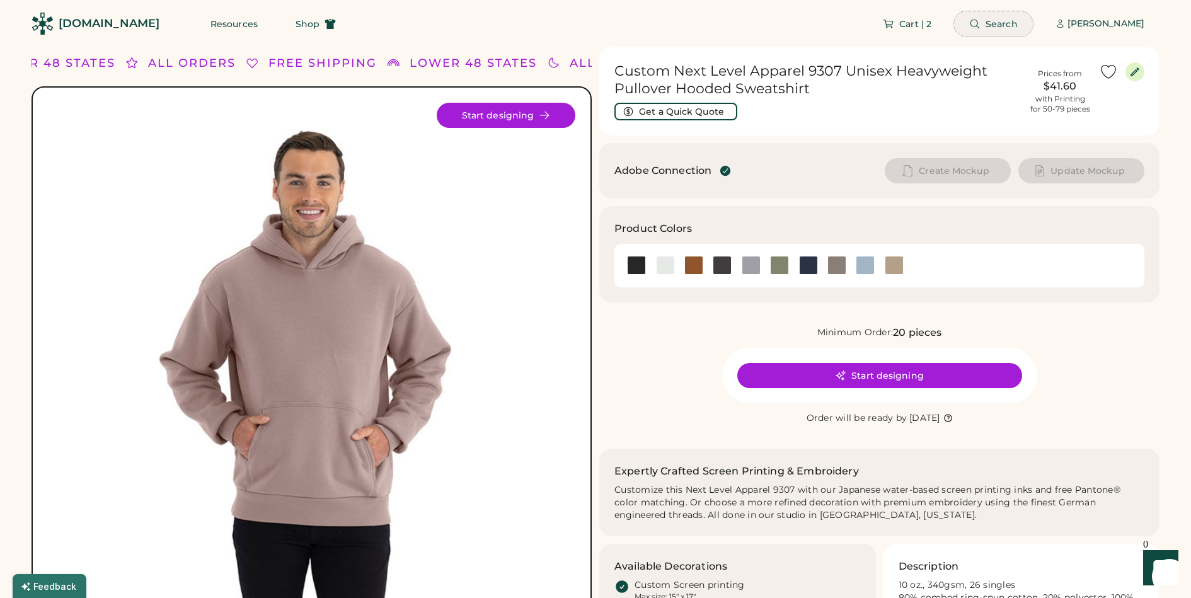
click at [981, 28] on button "Search" at bounding box center [993, 23] width 79 height 25
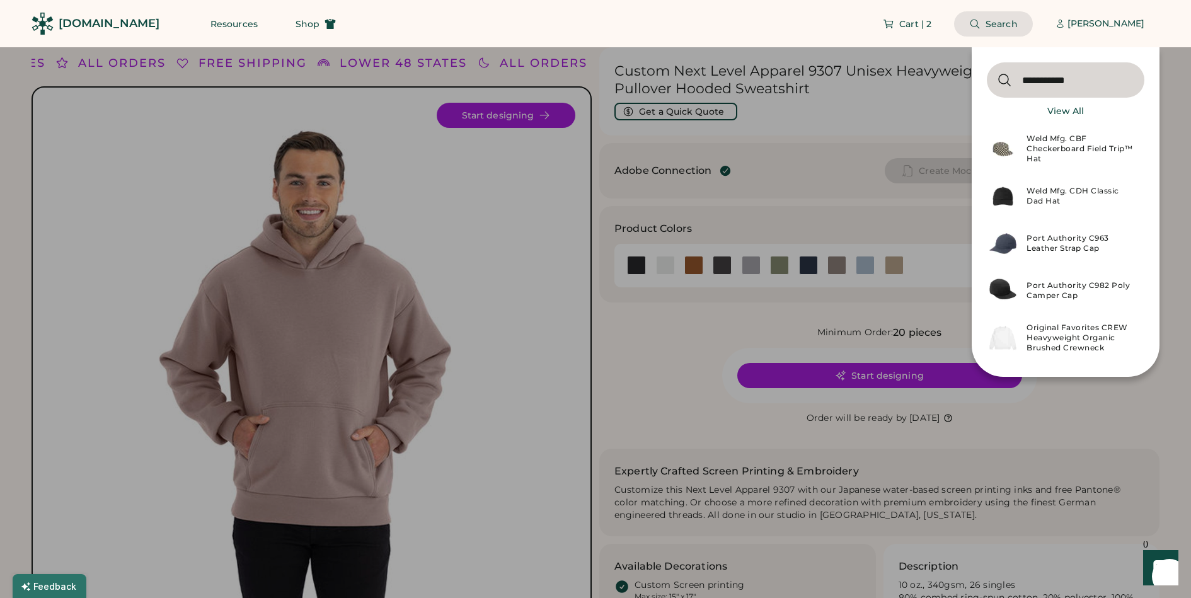
type input "**********"
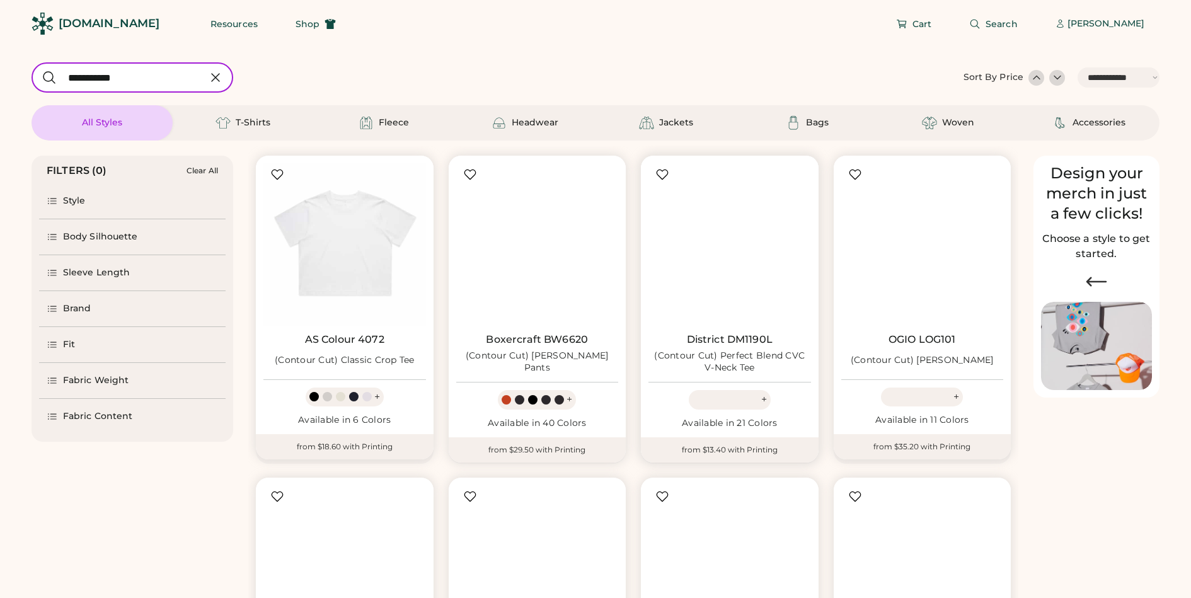
select select "*****"
select select "*"
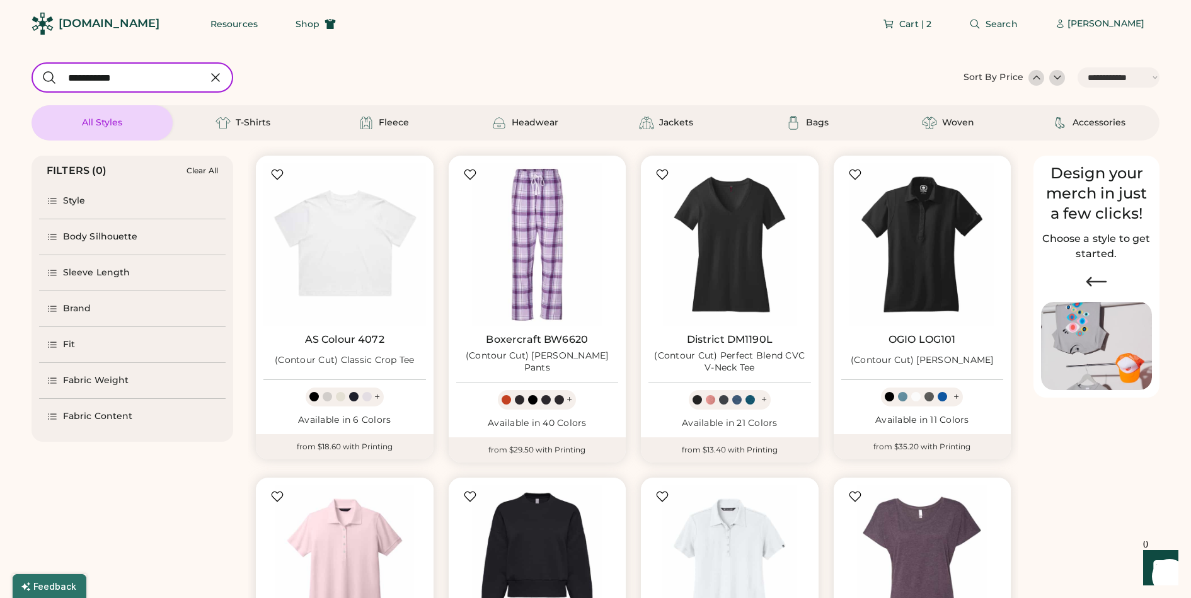
click at [175, 84] on input "input" at bounding box center [133, 77] width 202 height 30
type input "**********"
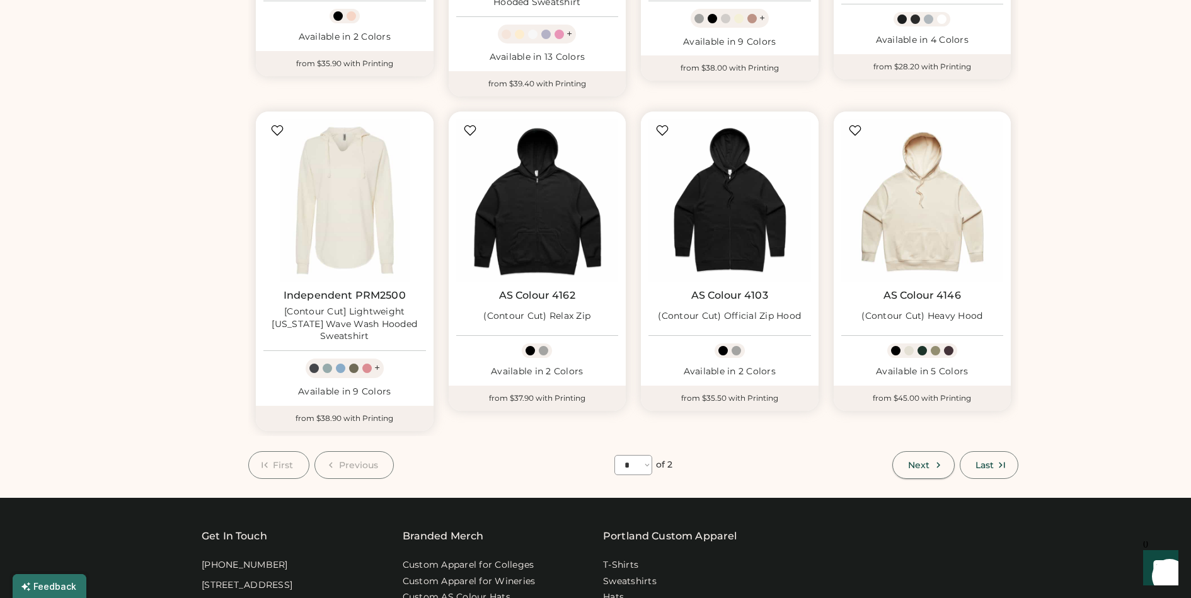
click at [925, 451] on button "Next" at bounding box center [924, 465] width 62 height 28
select select "*"
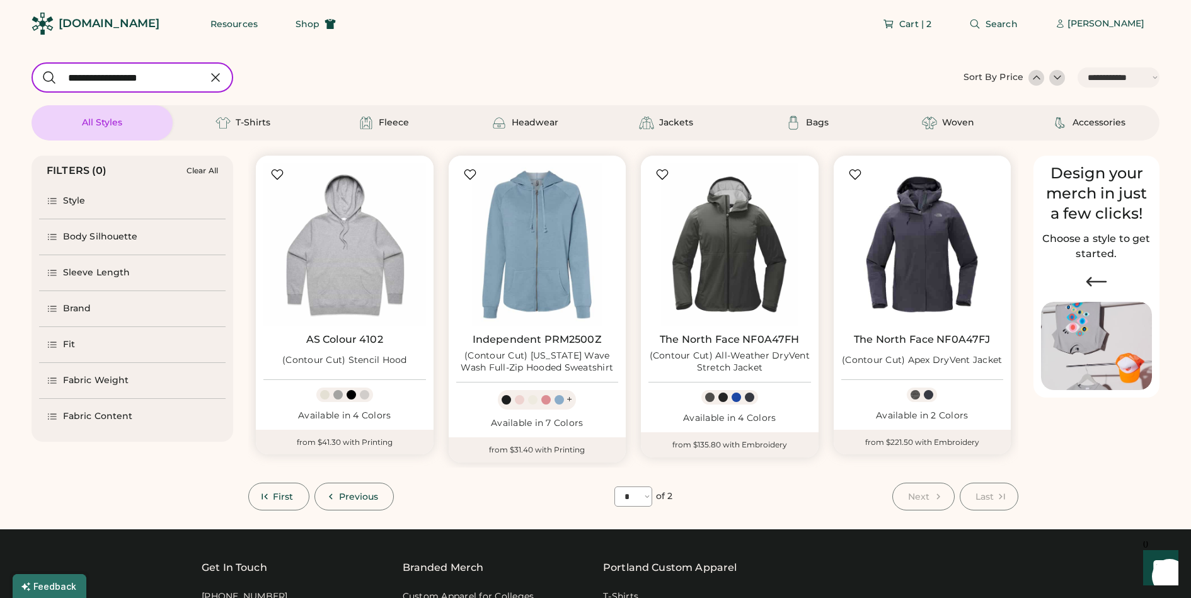
click at [165, 74] on input "input" at bounding box center [133, 77] width 202 height 30
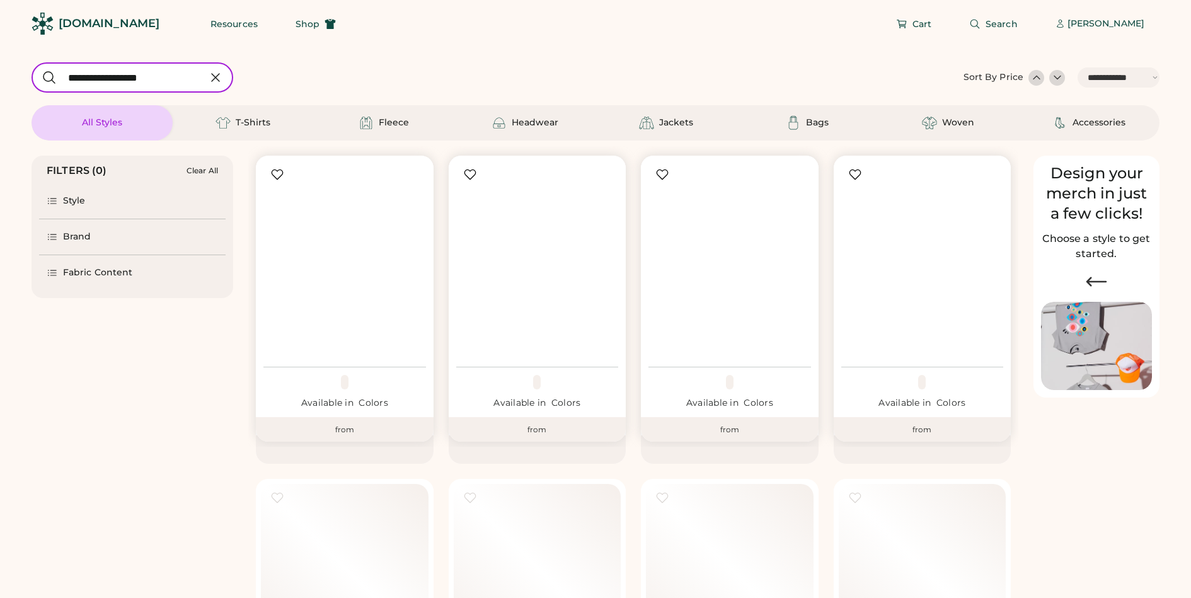
select select "*****"
select select "*"
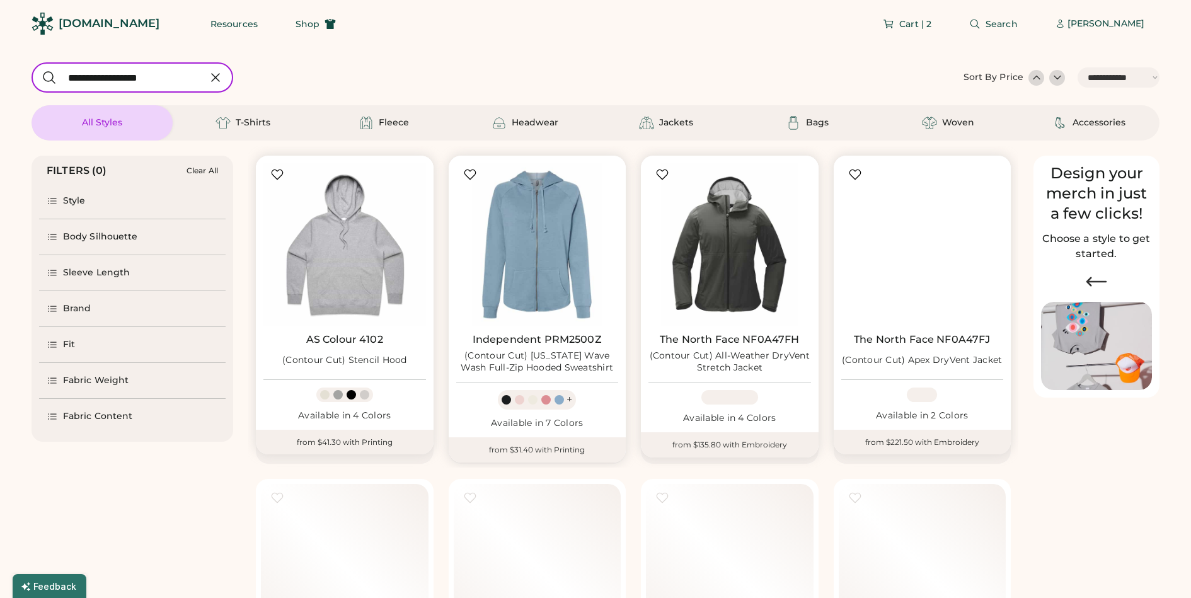
scroll to position [1, 0]
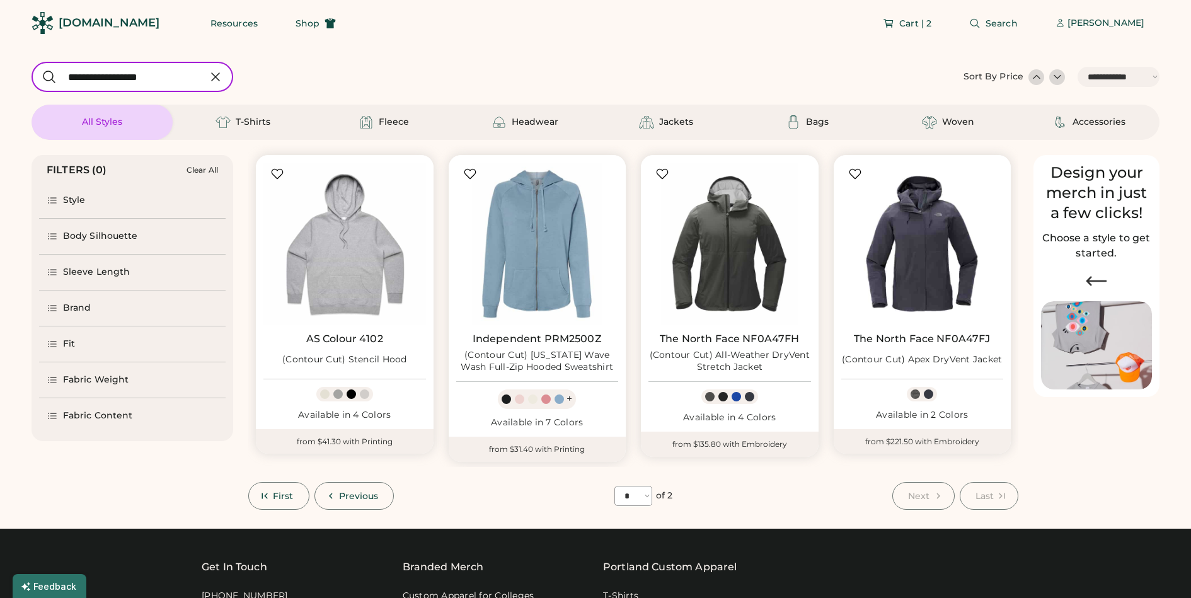
click at [213, 73] on icon at bounding box center [215, 76] width 15 height 15
select select "*"
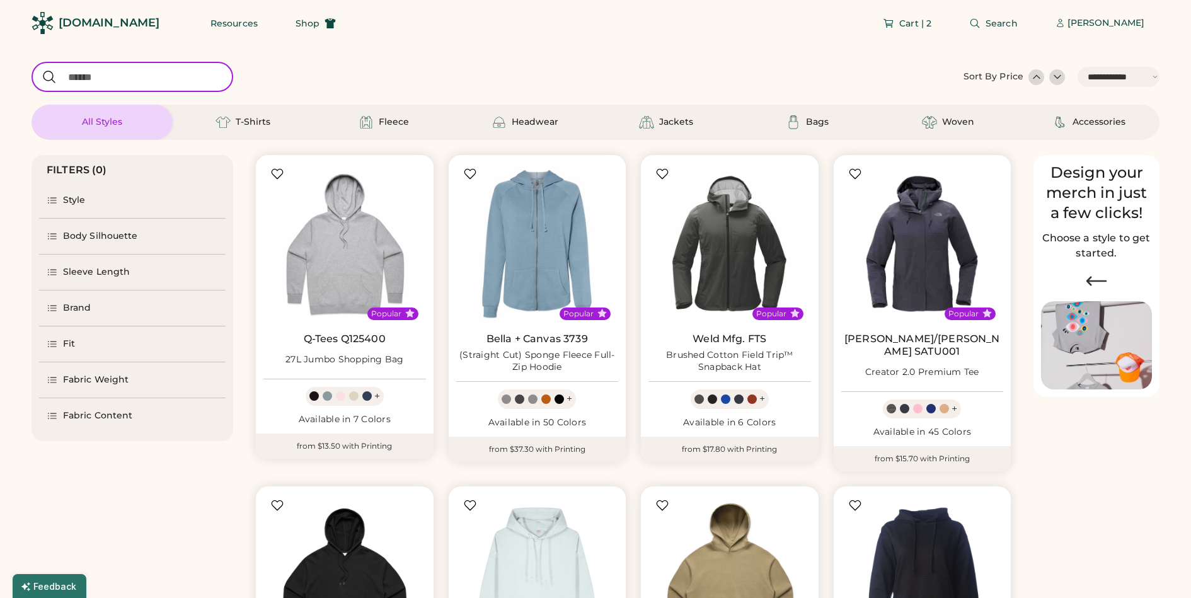
click at [169, 80] on input "input" at bounding box center [133, 77] width 202 height 30
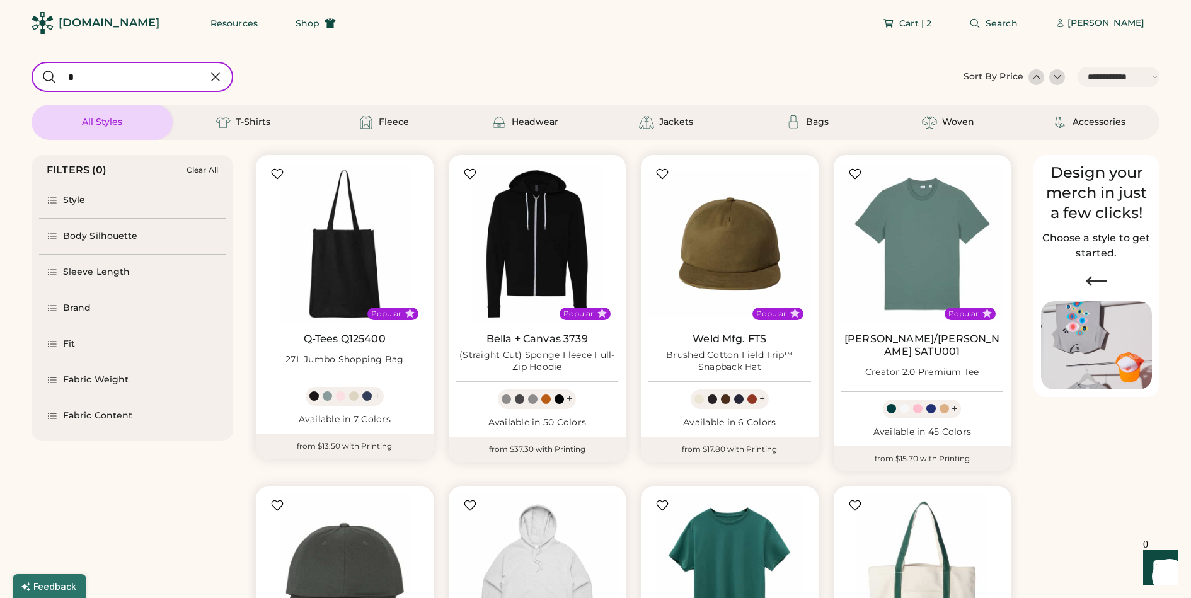
type input "**"
select select "*"
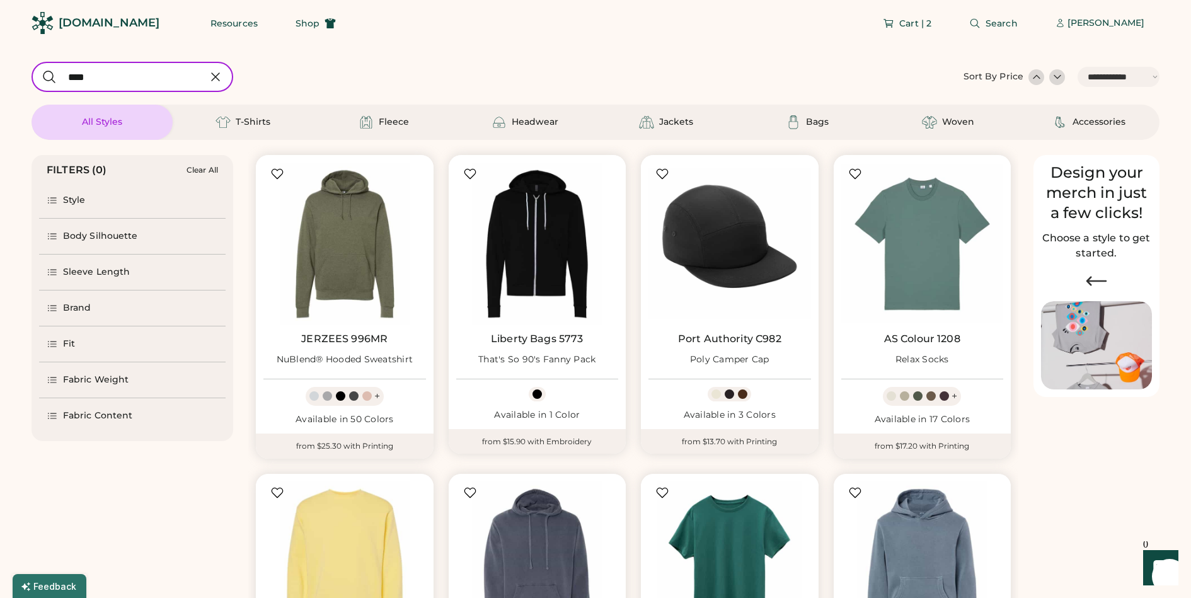
type input "****"
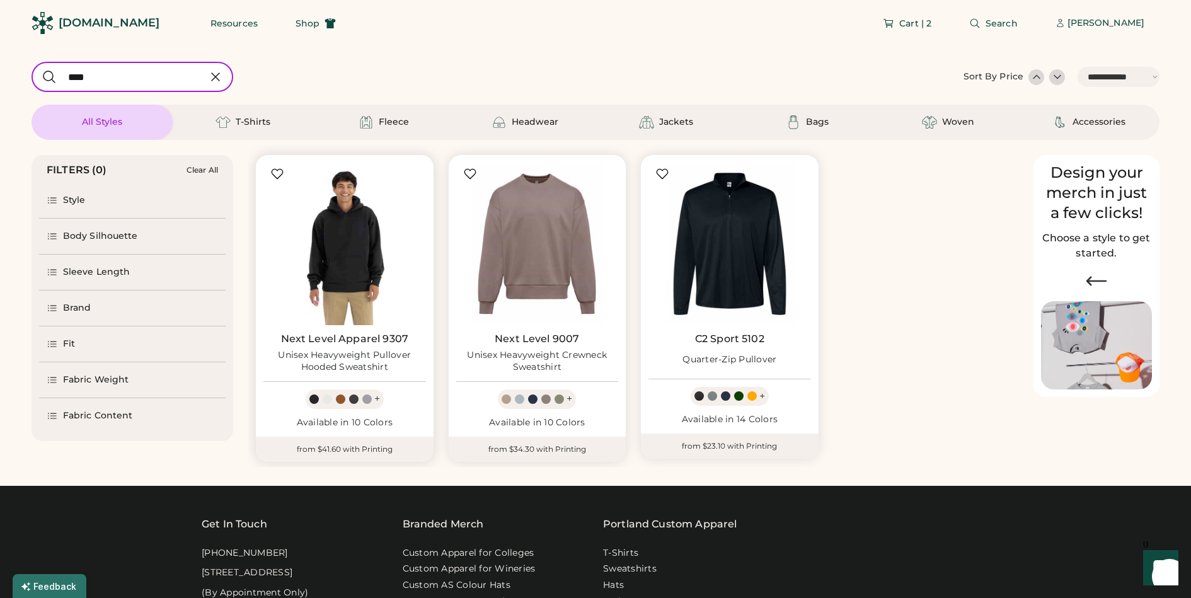
click at [368, 260] on img at bounding box center [345, 244] width 163 height 163
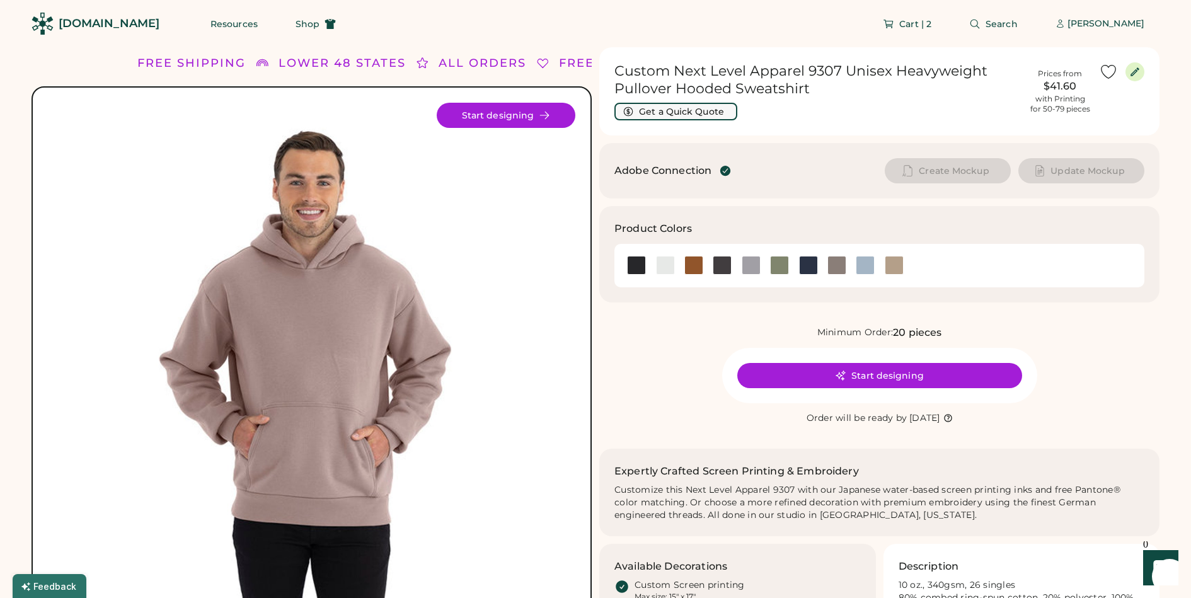
click at [697, 112] on button "Get a Quick Quote" at bounding box center [676, 112] width 123 height 18
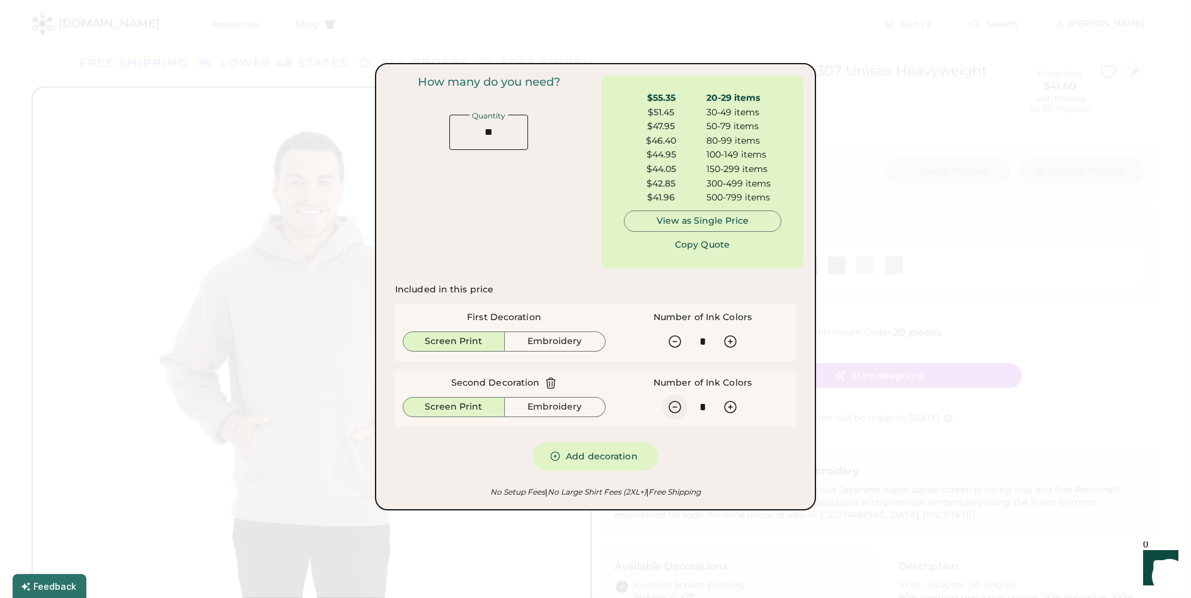
click at [677, 407] on icon at bounding box center [675, 407] width 11 height 11
click at [673, 409] on icon at bounding box center [675, 407] width 15 height 15
click at [838, 452] on div at bounding box center [595, 299] width 1191 height 598
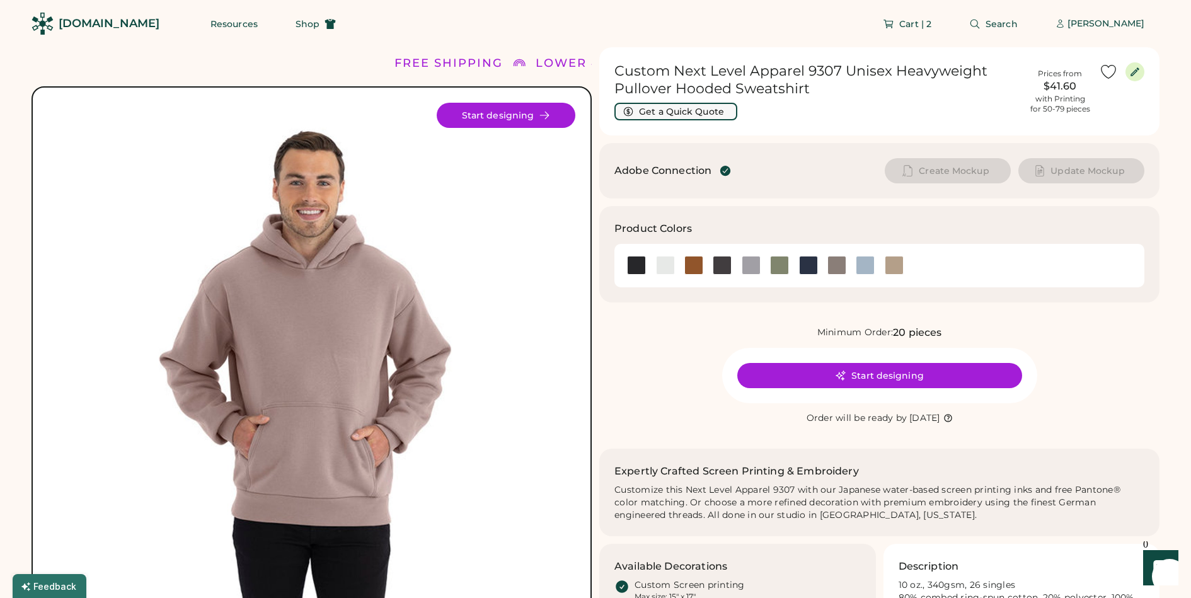
click at [661, 114] on button "Get a Quick Quote" at bounding box center [676, 112] width 123 height 18
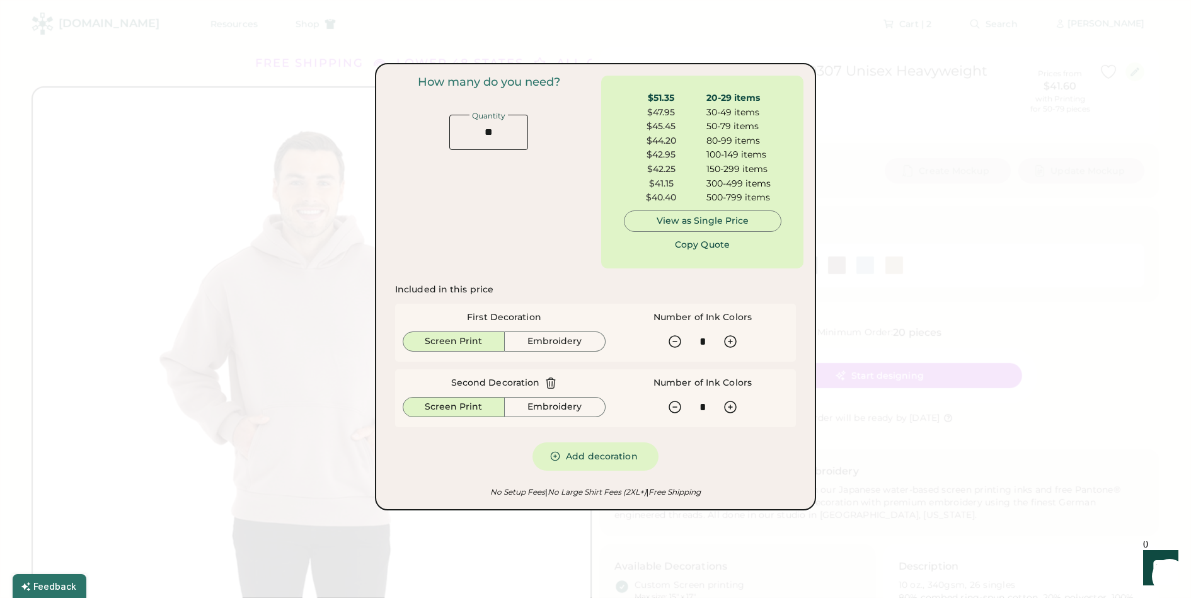
click at [547, 382] on icon at bounding box center [551, 383] width 13 height 13
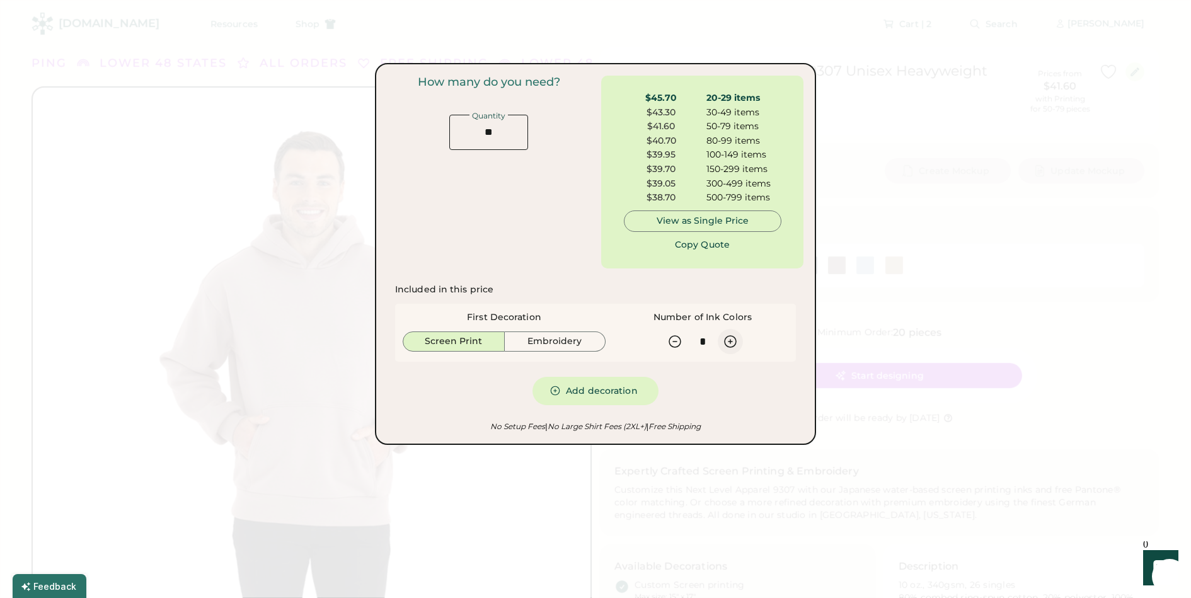
click at [726, 339] on icon at bounding box center [730, 341] width 15 height 15
click at [677, 342] on icon at bounding box center [675, 341] width 15 height 15
click at [739, 344] on button at bounding box center [730, 341] width 25 height 25
click at [735, 343] on icon at bounding box center [730, 341] width 15 height 15
type input "*"
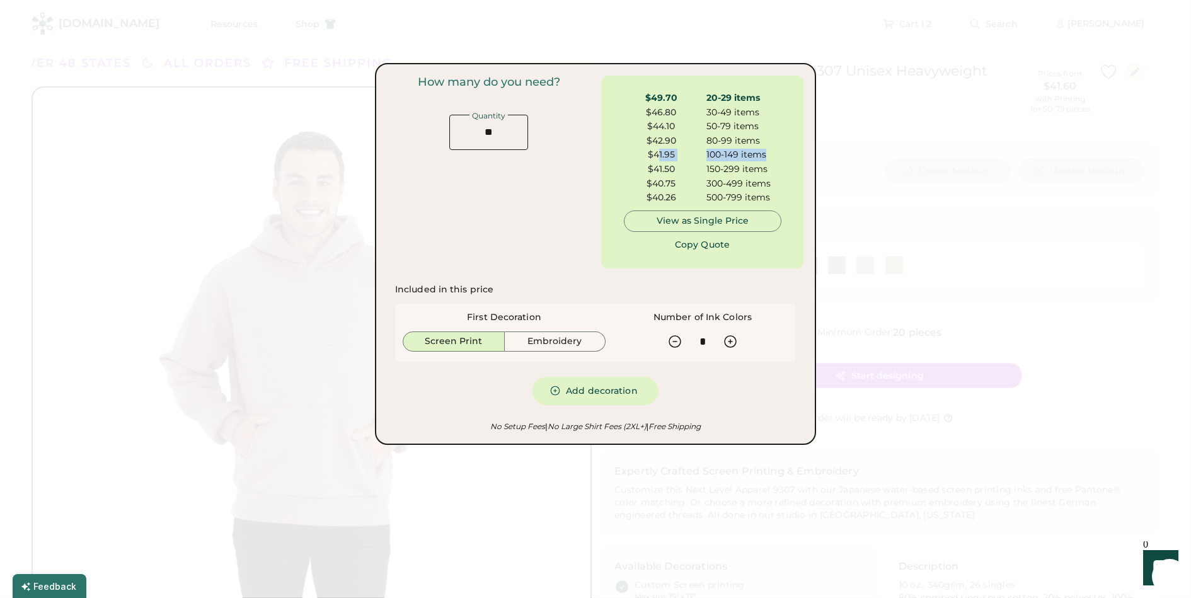
drag, startPoint x: 767, startPoint y: 158, endPoint x: 657, endPoint y: 157, distance: 109.7
click at [657, 157] on div "$41.95 100-149 items" at bounding box center [703, 156] width 158 height 14
click at [676, 169] on div "$41.50" at bounding box center [661, 169] width 75 height 13
click at [780, 470] on div at bounding box center [595, 299] width 1191 height 598
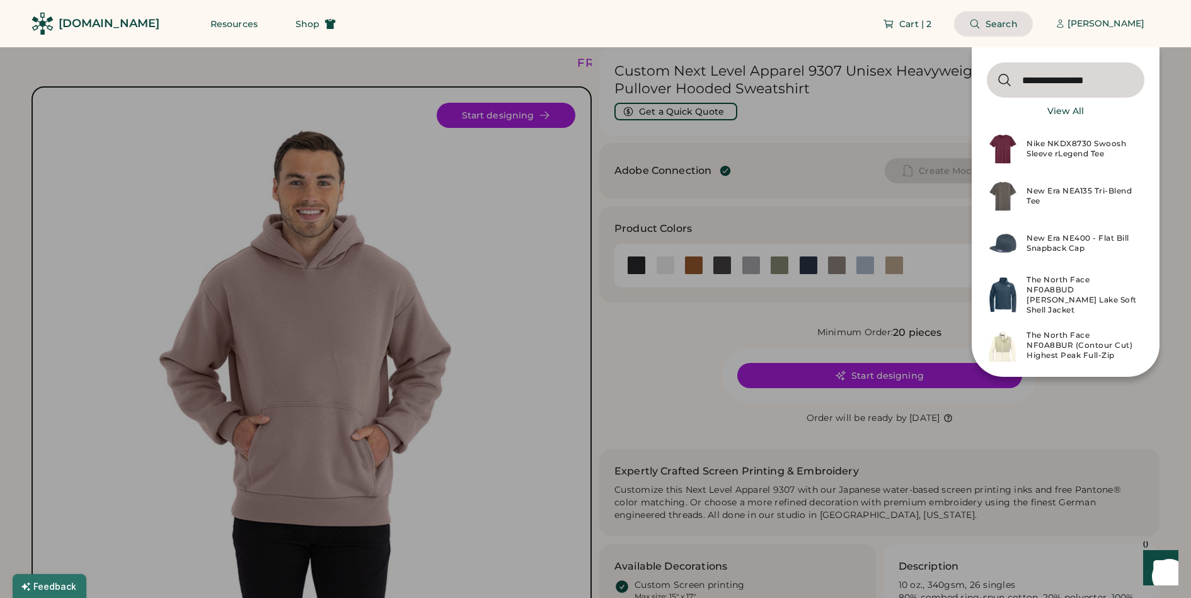
type input "**********"
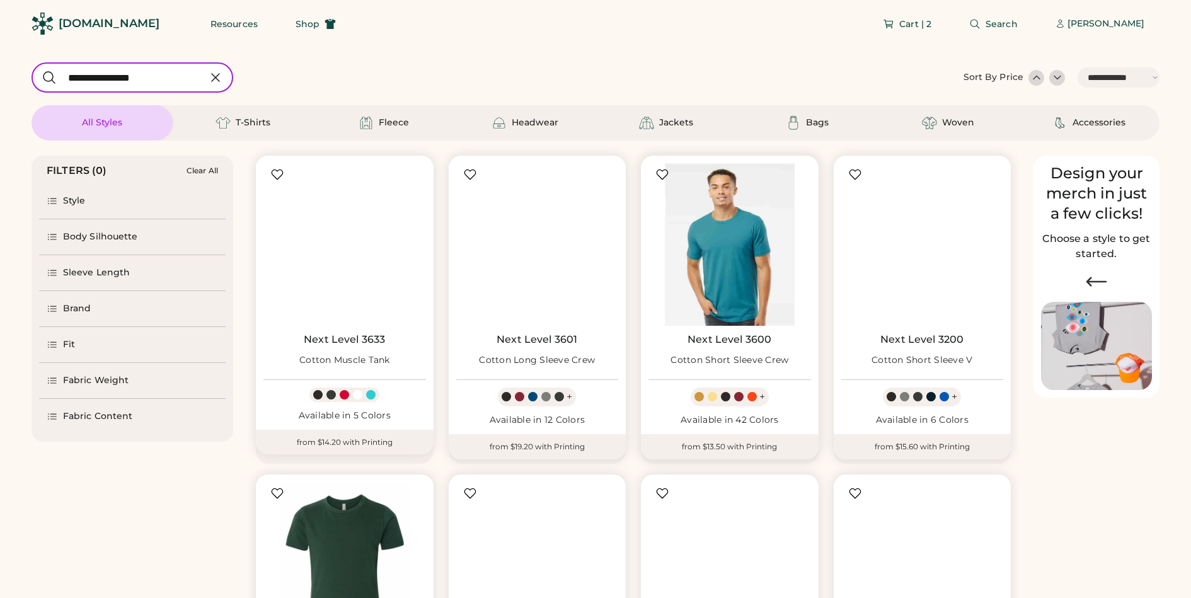
select select "*****"
select select "*"
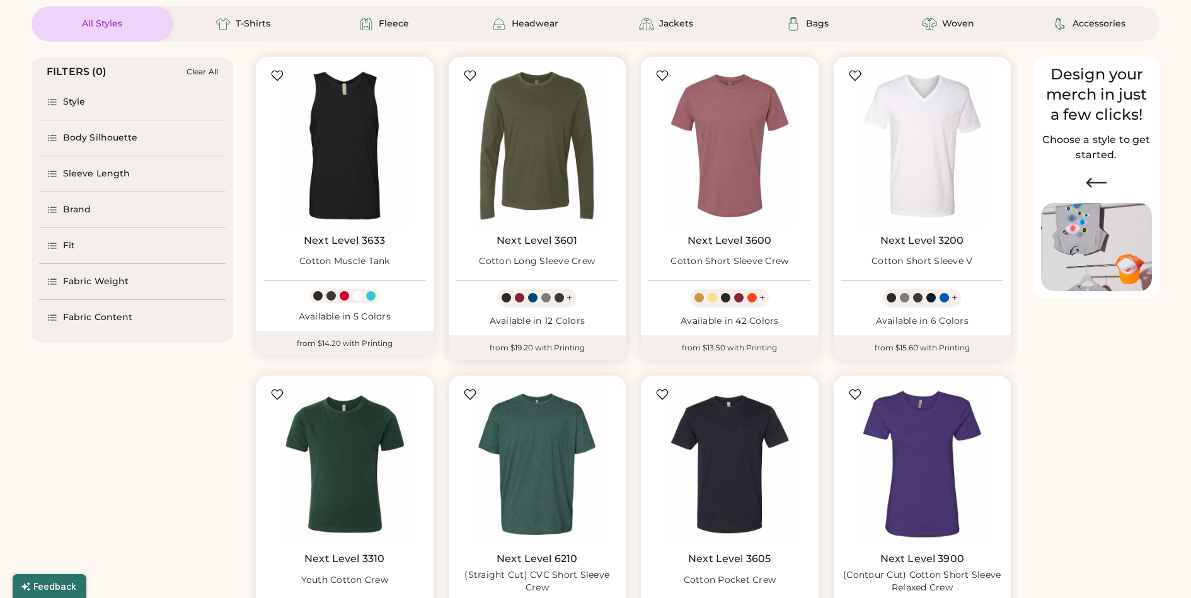
select select "*****"
select select "*"
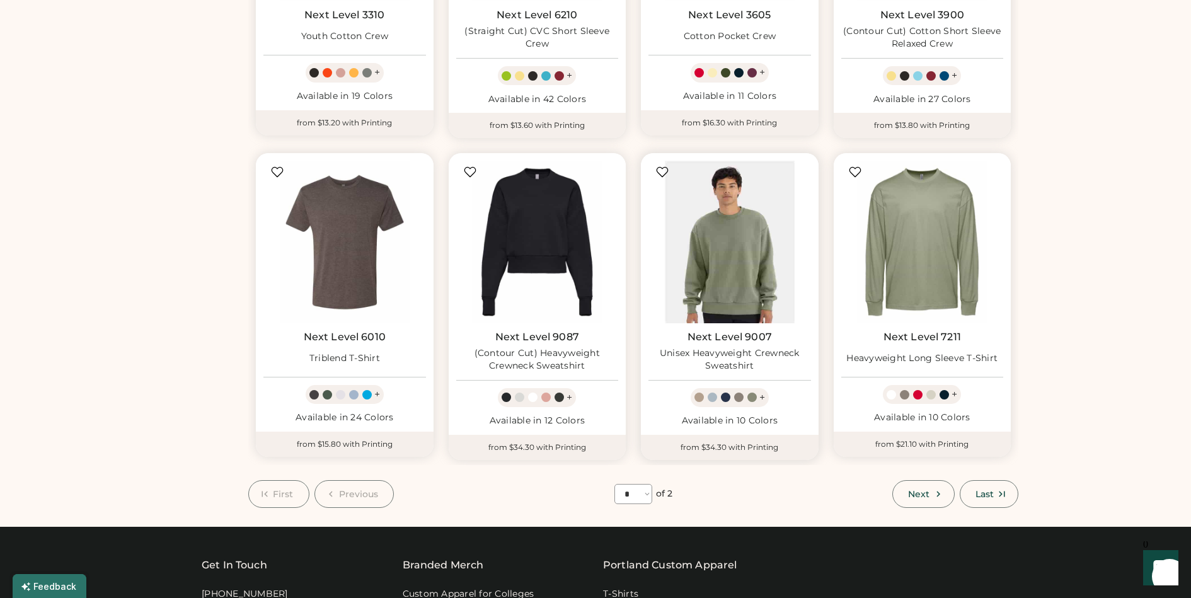
scroll to position [644, 0]
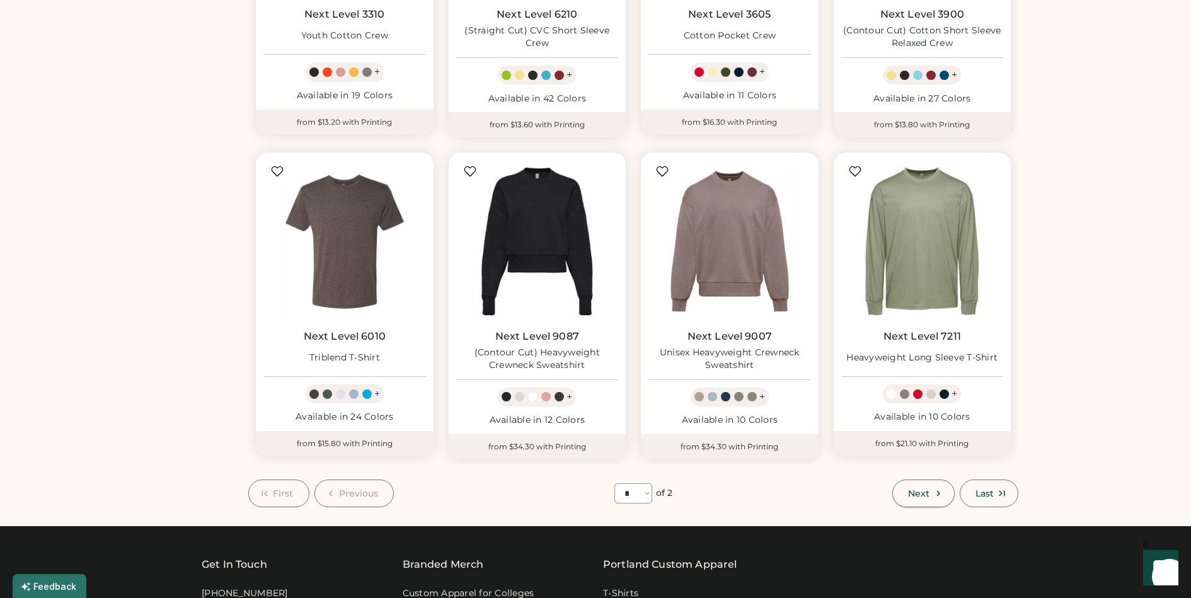
click at [919, 495] on span "Next" at bounding box center [918, 493] width 21 height 9
select select "*"
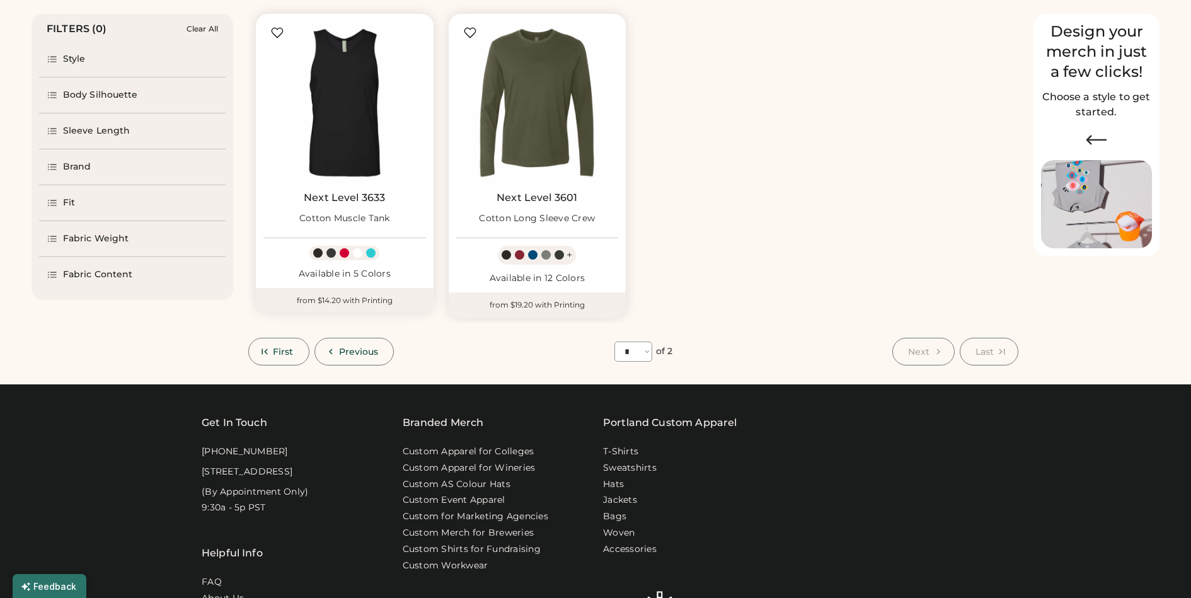
scroll to position [54, 0]
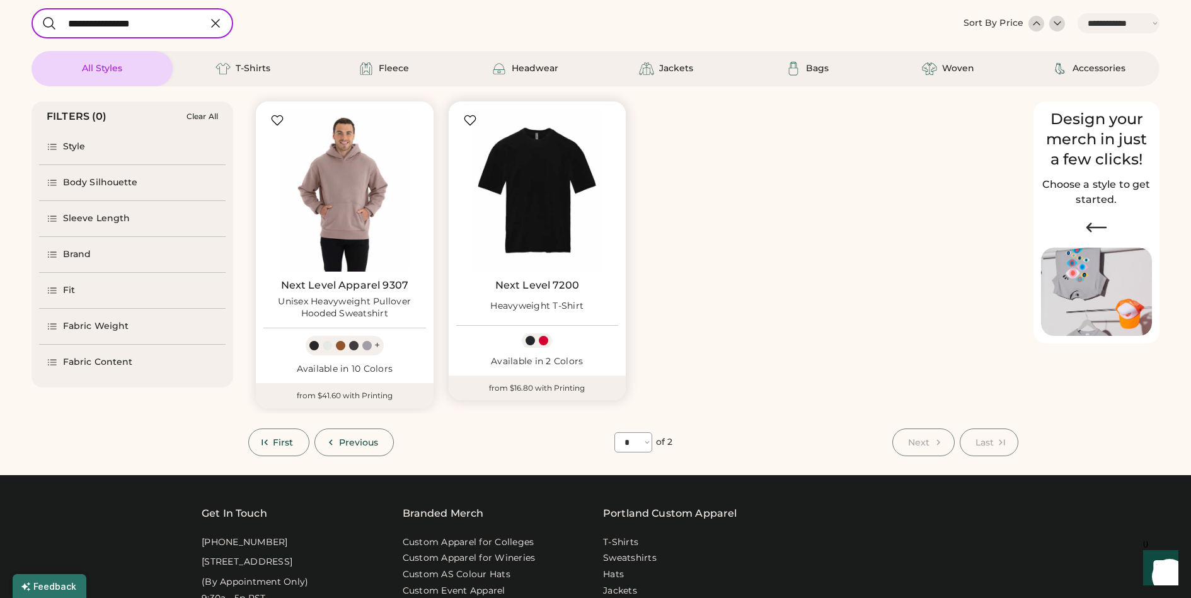
click at [537, 214] on img at bounding box center [537, 190] width 163 height 163
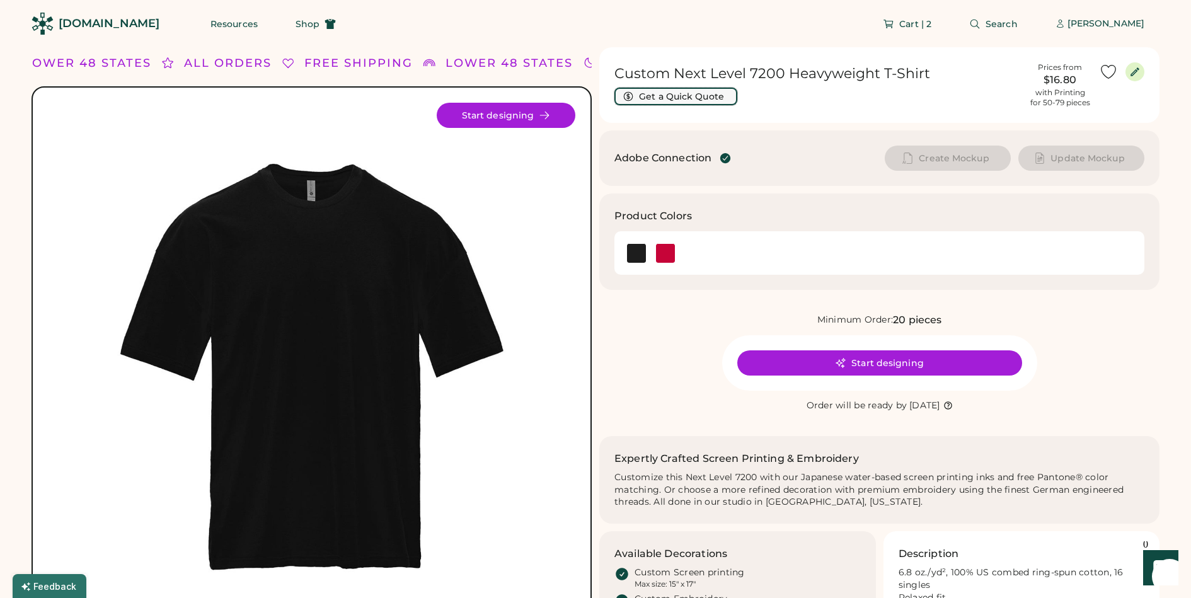
click at [679, 97] on button "Get a Quick Quote" at bounding box center [676, 97] width 123 height 18
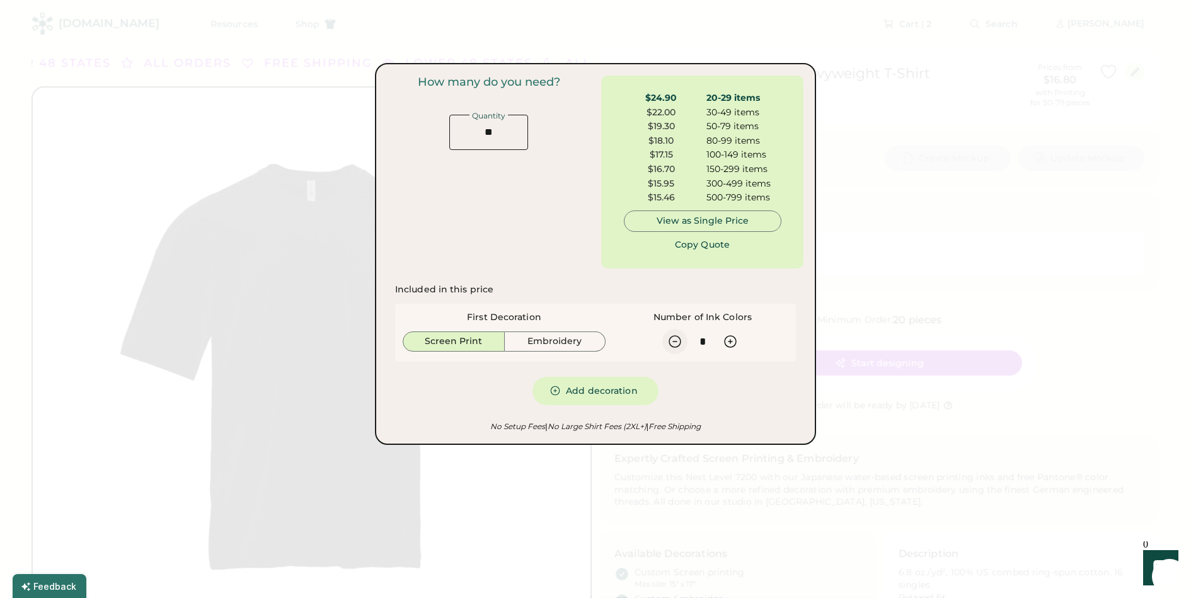
click at [678, 340] on icon at bounding box center [675, 341] width 15 height 15
type input "*"
click at [612, 394] on button "Add decoration" at bounding box center [596, 391] width 126 height 28
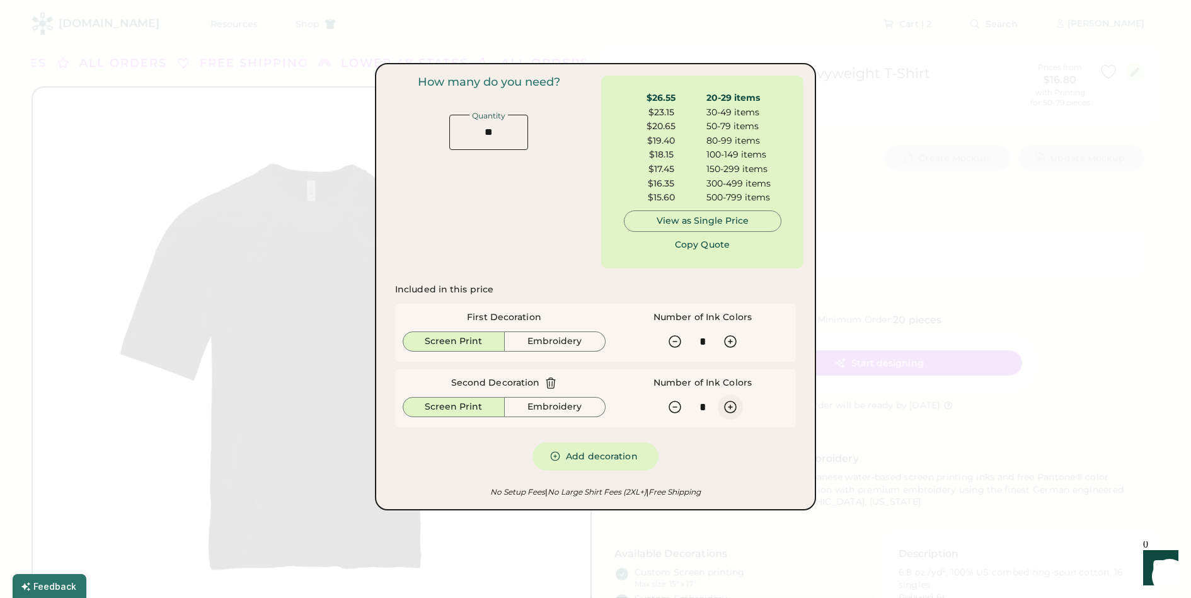
click at [726, 402] on icon at bounding box center [730, 407] width 15 height 15
type input "*"
click at [707, 247] on button "Copy Quote" at bounding box center [703, 244] width 95 height 25
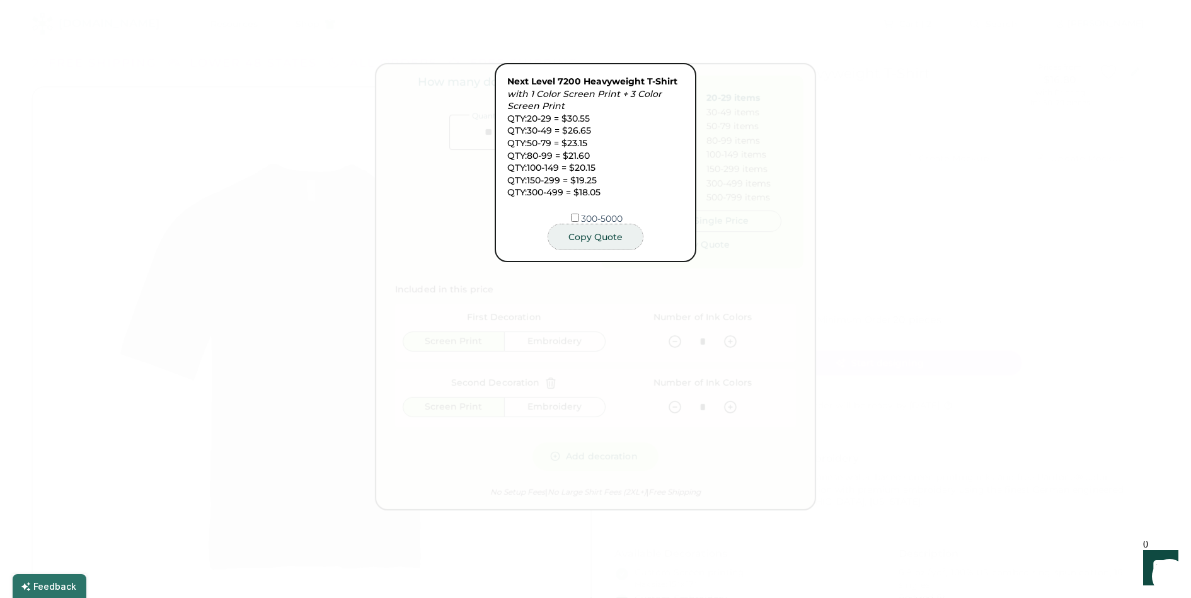
click at [601, 234] on button "Copy Quote" at bounding box center [595, 236] width 95 height 25
drag, startPoint x: 549, startPoint y: 354, endPoint x: 589, endPoint y: 362, distance: 40.6
click at [549, 352] on div at bounding box center [595, 299] width 1191 height 598
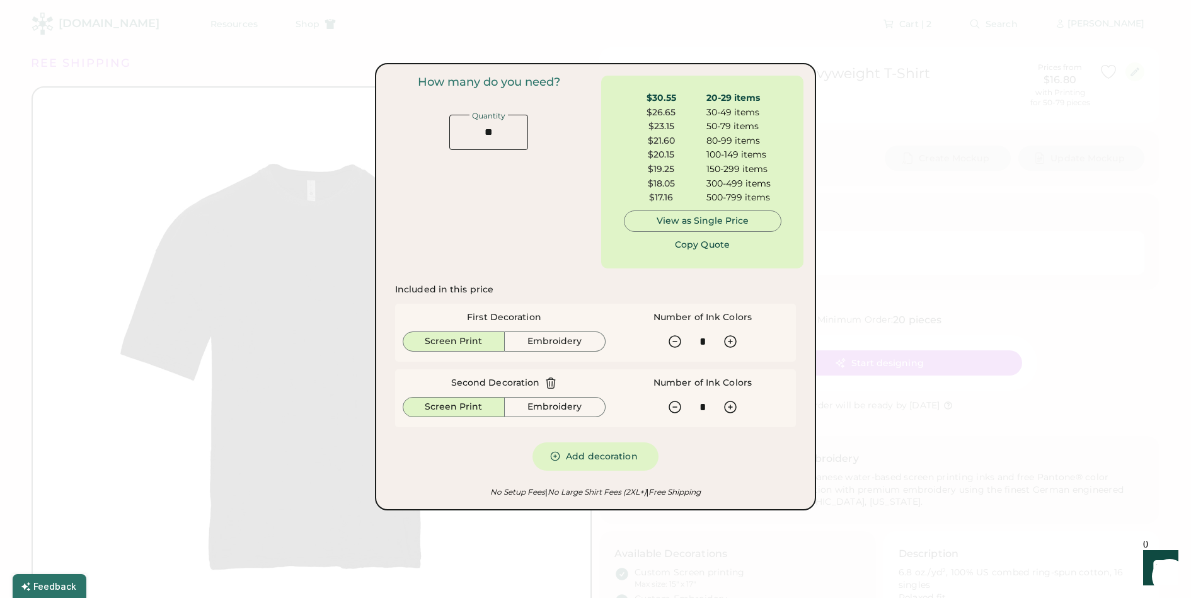
click at [943, 402] on div at bounding box center [595, 299] width 1191 height 598
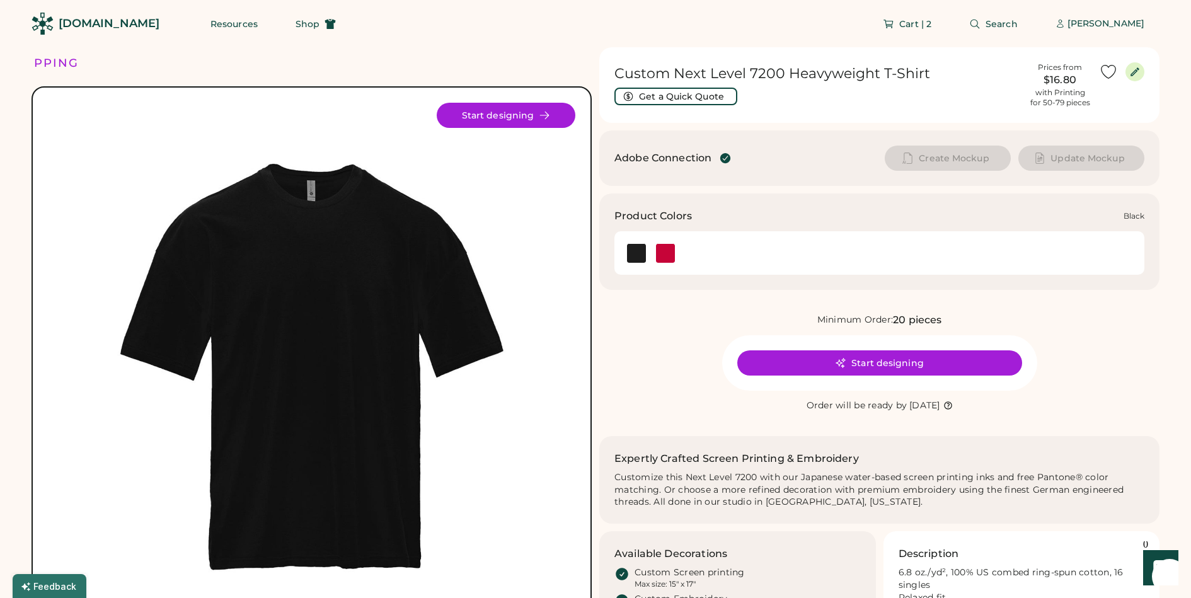
click at [638, 250] on img at bounding box center [636, 253] width 19 height 19
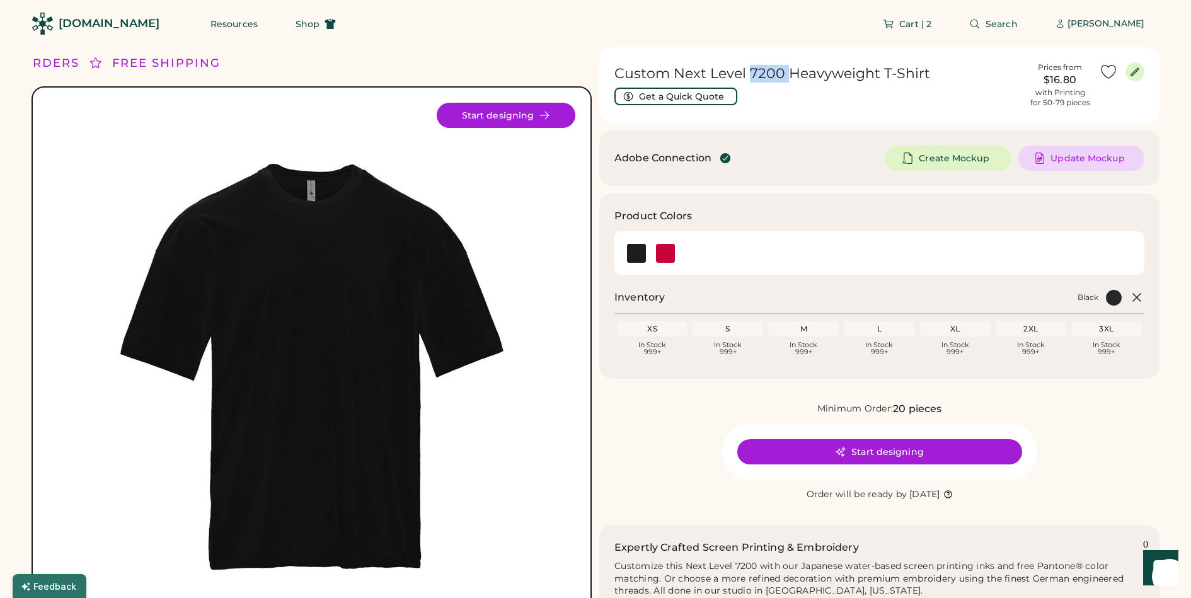
drag, startPoint x: 750, startPoint y: 72, endPoint x: 784, endPoint y: 74, distance: 34.1
click at [784, 74] on h1 "Custom Next Level 7200 Heavyweight T-Shirt" at bounding box center [818, 74] width 407 height 18
copy h1 "7200"
